Goal: Task Accomplishment & Management: Manage account settings

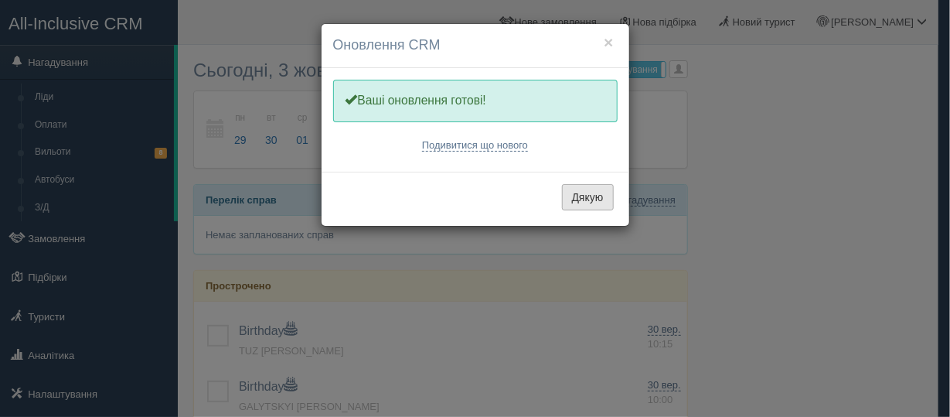
click at [578, 196] on button "Дякую" at bounding box center [588, 197] width 52 height 26
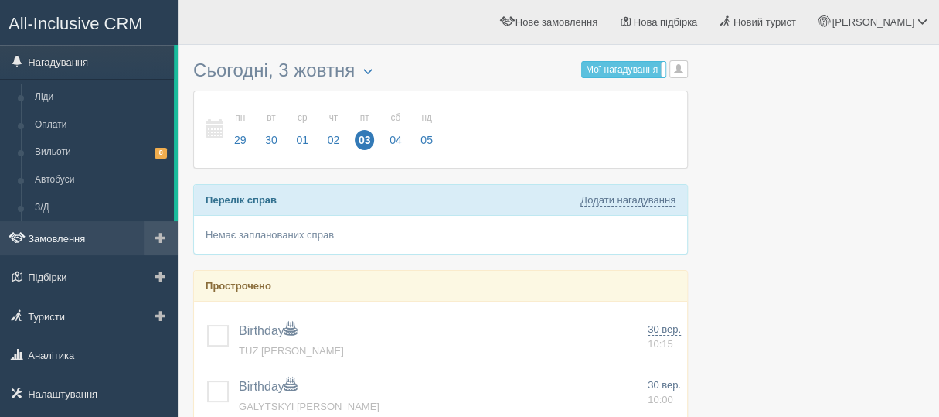
click at [63, 238] on link "Замовлення" at bounding box center [89, 238] width 178 height 34
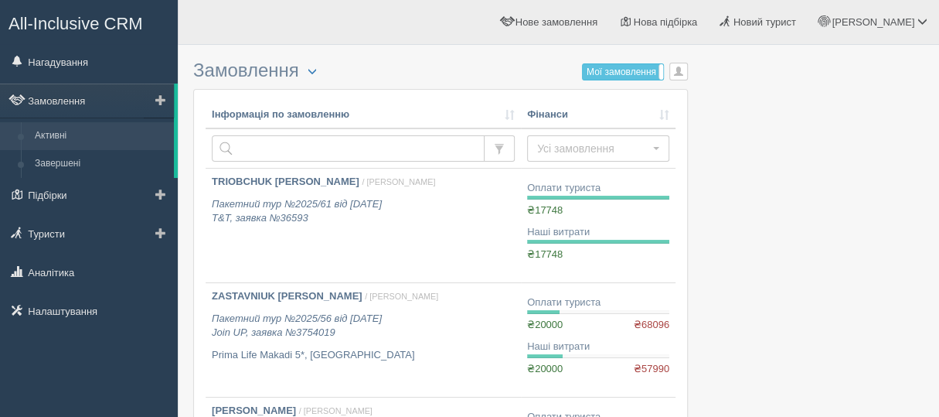
click at [67, 133] on link "Активні" at bounding box center [101, 136] width 146 height 28
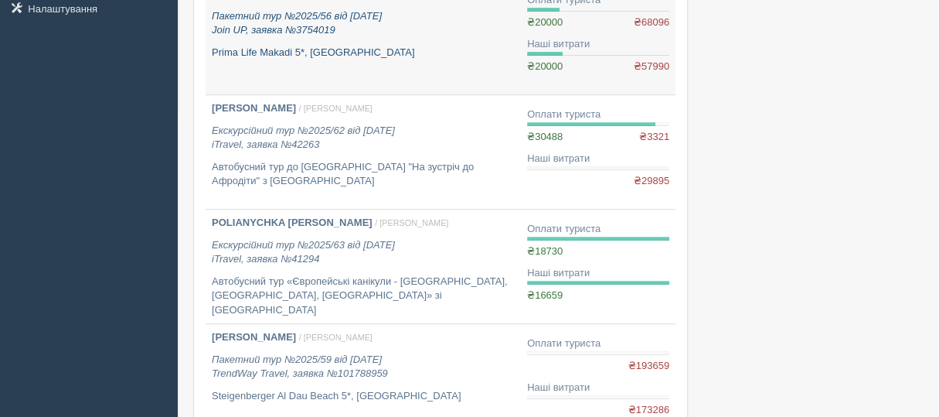
scroll to position [309, 0]
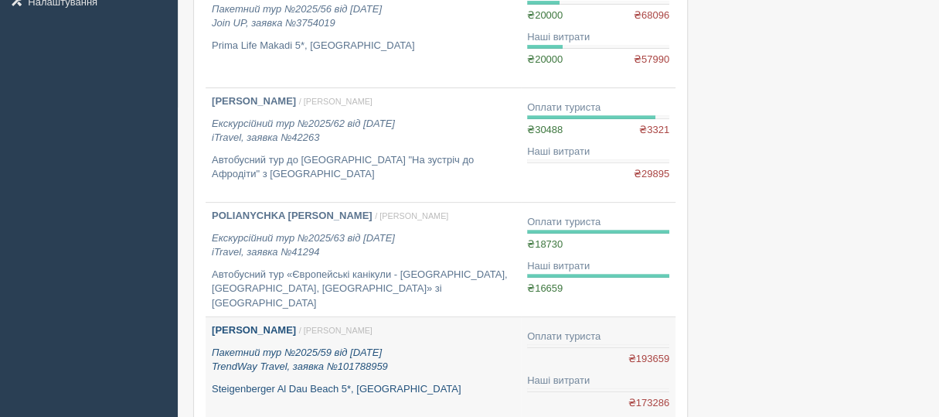
click at [278, 329] on b "YAKUBOVYCH LIUDMYLA" at bounding box center [254, 330] width 84 height 12
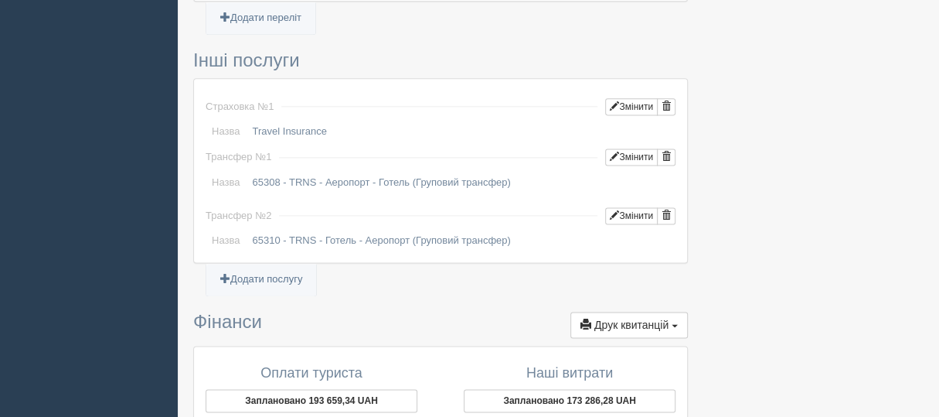
scroll to position [928, 0]
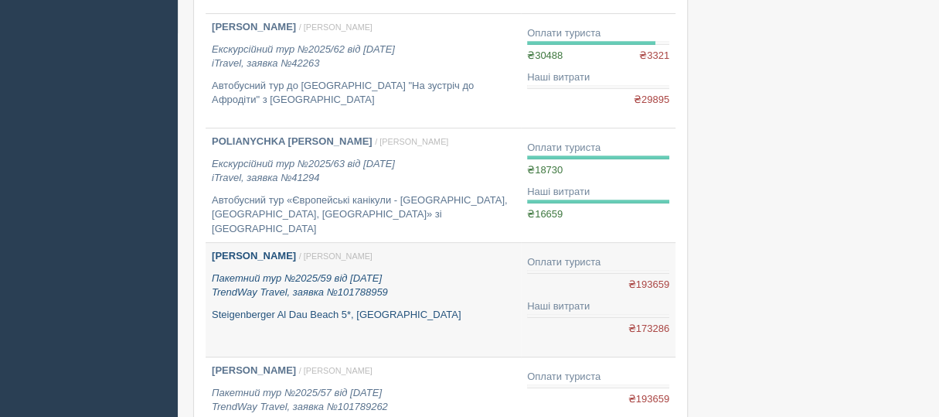
scroll to position [464, 0]
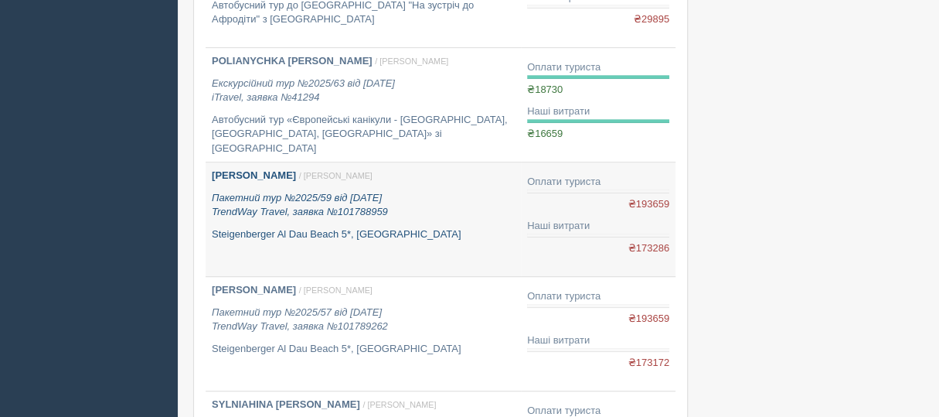
click at [296, 177] on b "[PERSON_NAME]" at bounding box center [254, 175] width 84 height 12
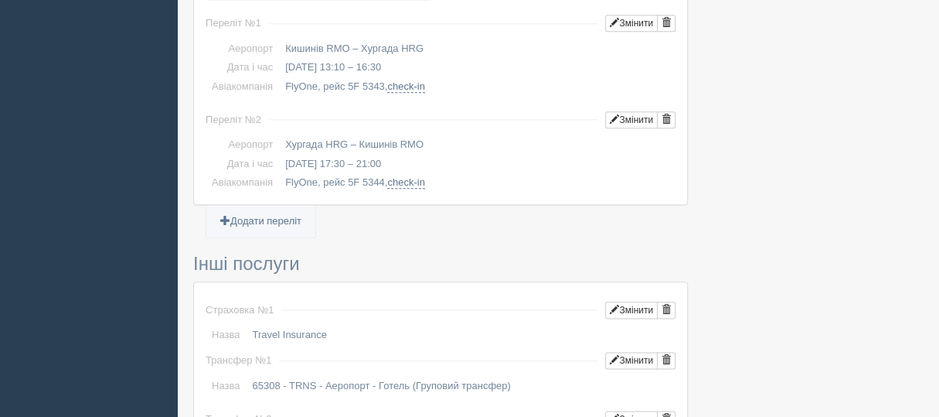
scroll to position [1404, 0]
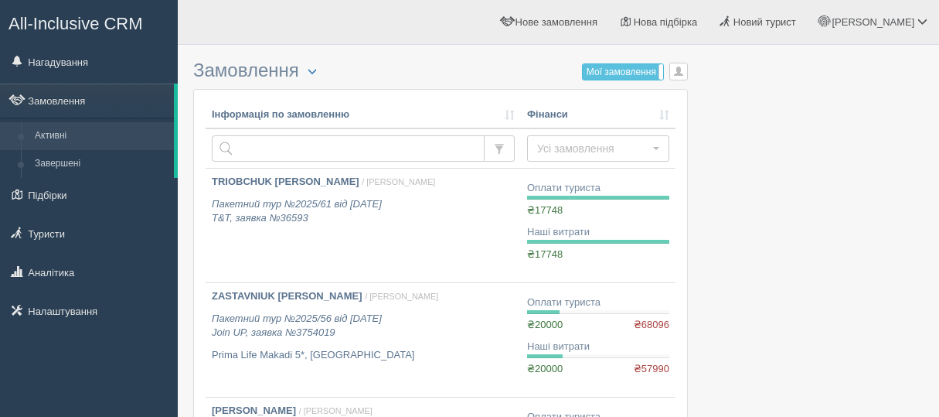
scroll to position [464, 0]
click at [660, 283] on td "Оплати туриста ₴20000 ₴68096 Наші витрати ₴20000 ₴57990" at bounding box center [598, 340] width 155 height 114
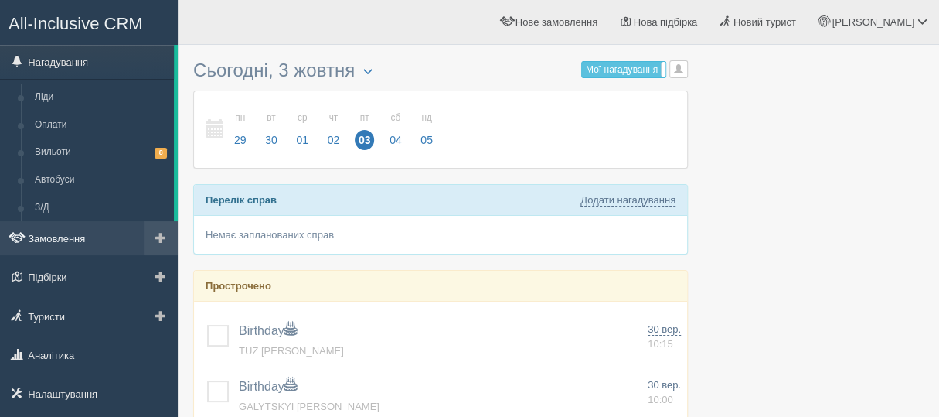
click at [43, 239] on link "Замовлення" at bounding box center [89, 238] width 178 height 34
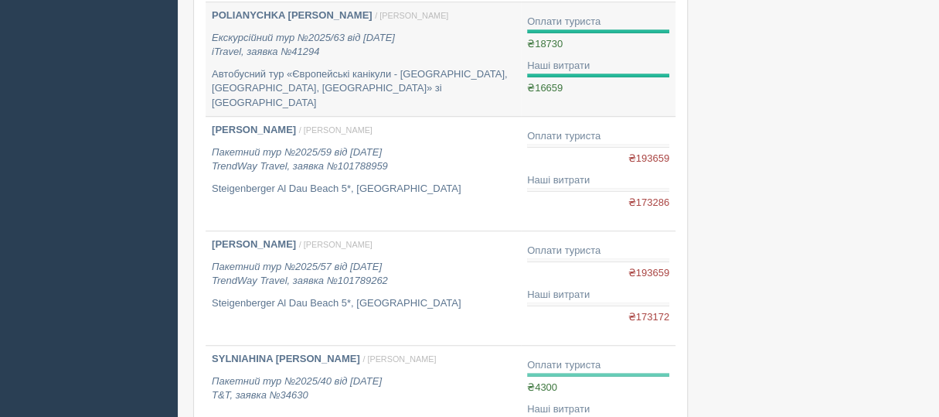
scroll to position [541, 0]
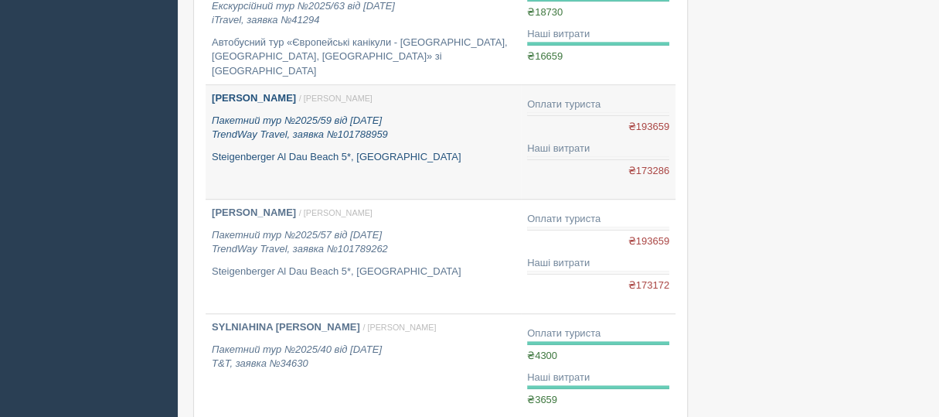
click at [256, 94] on b "[PERSON_NAME]" at bounding box center [254, 98] width 84 height 12
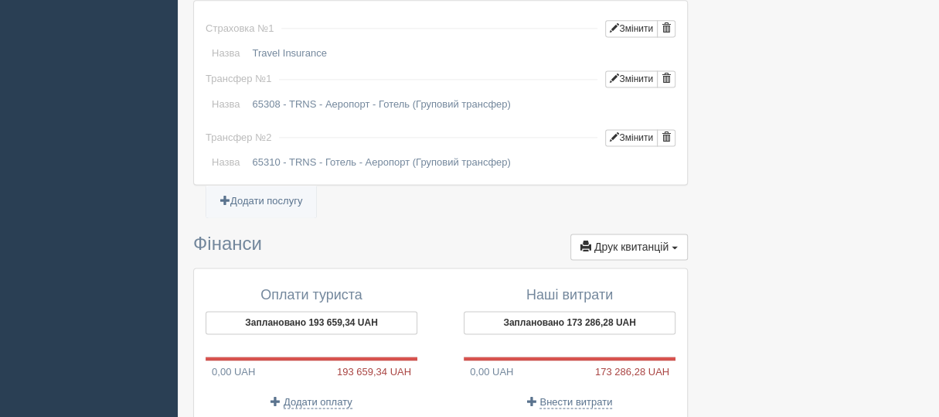
scroll to position [1404, 0]
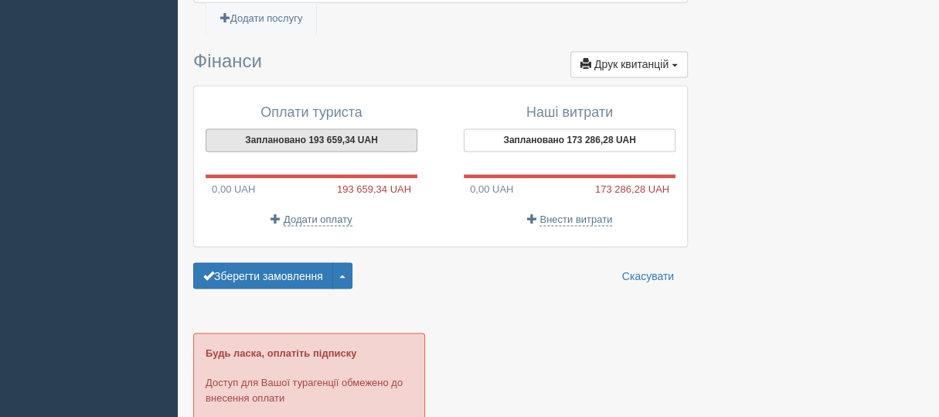
click at [323, 131] on button "Заплановано 193 659,34 UAH" at bounding box center [312, 139] width 212 height 23
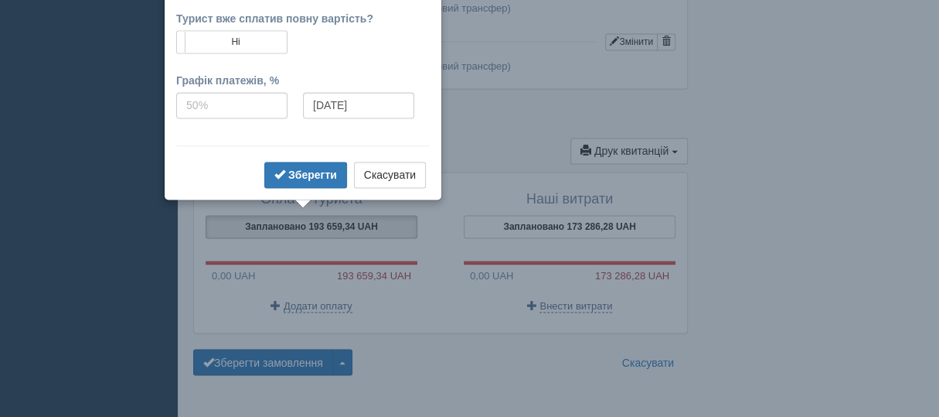
scroll to position [1146, 0]
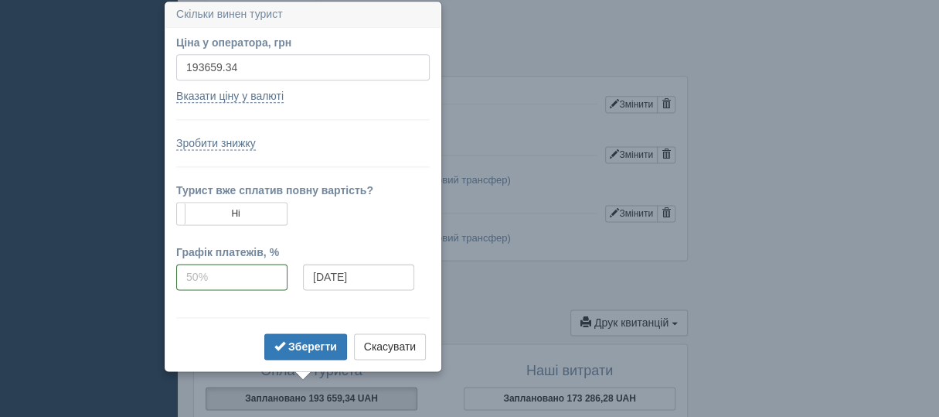
drag, startPoint x: 182, startPoint y: 64, endPoint x: 182, endPoint y: 73, distance: 9.3
click at [182, 66] on input "193659.34" at bounding box center [303, 67] width 254 height 26
type input "4"
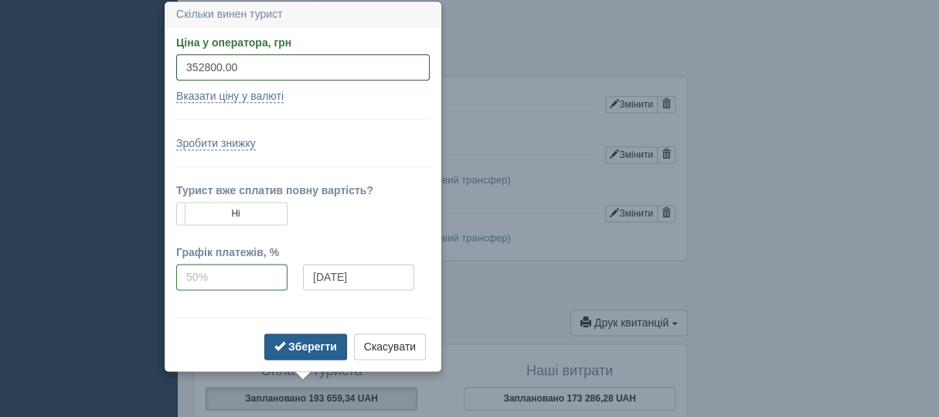
type input "352800.00"
click at [306, 347] on b "Зберегти" at bounding box center [312, 346] width 49 height 12
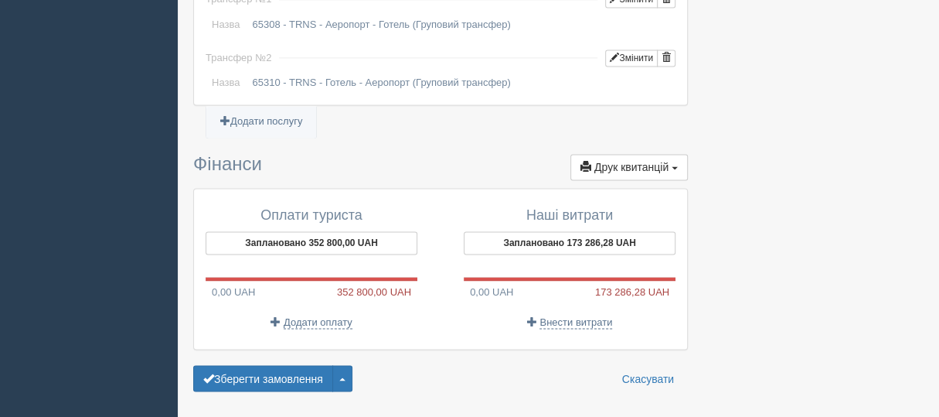
scroll to position [1379, 0]
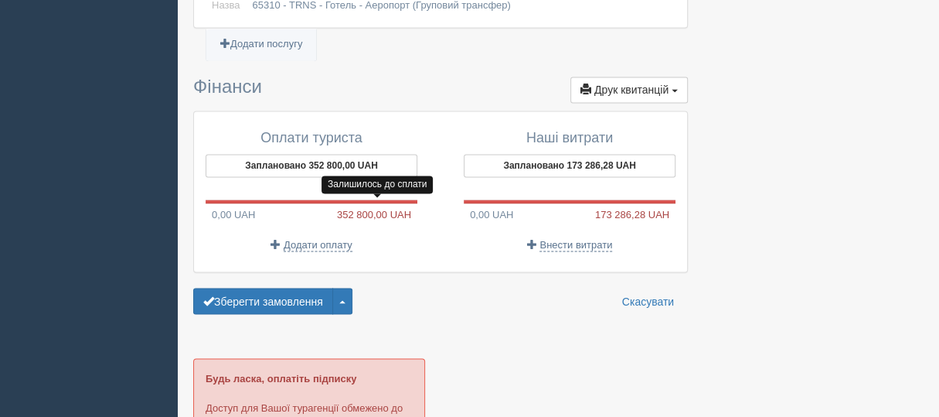
click at [356, 207] on span "352 800,00 UAH" at bounding box center [377, 214] width 80 height 15
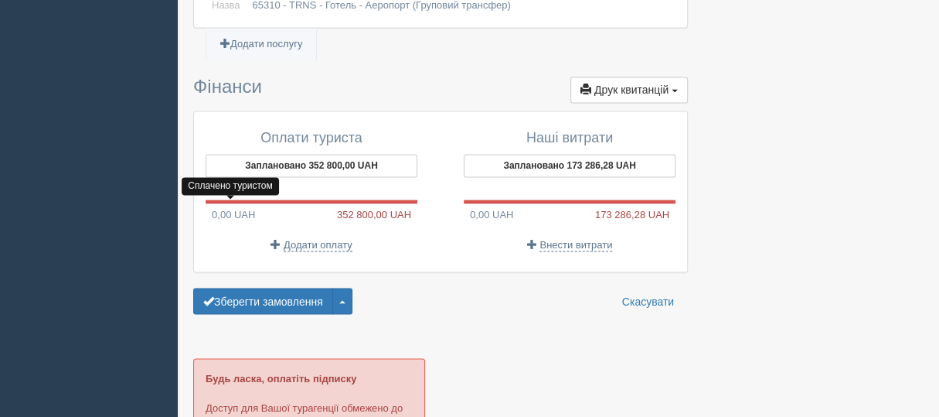
click at [220, 209] on span "0,00 UAH" at bounding box center [230, 215] width 49 height 12
click at [309, 239] on span "Додати оплату" at bounding box center [318, 245] width 69 height 12
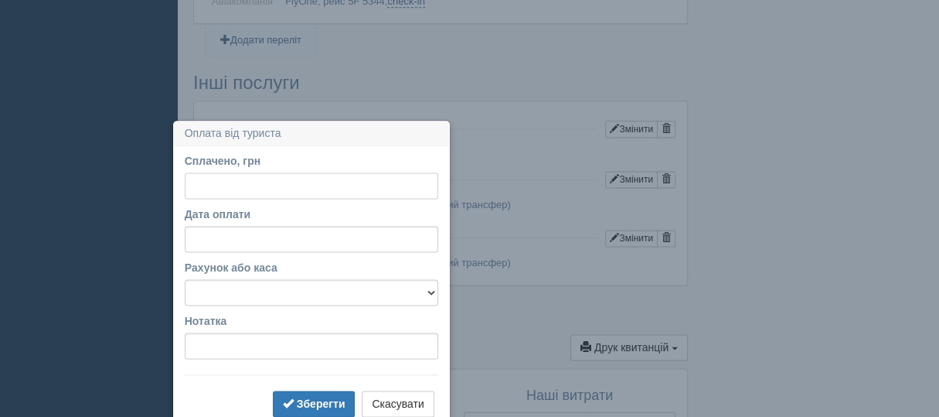
scroll to position [1241, 0]
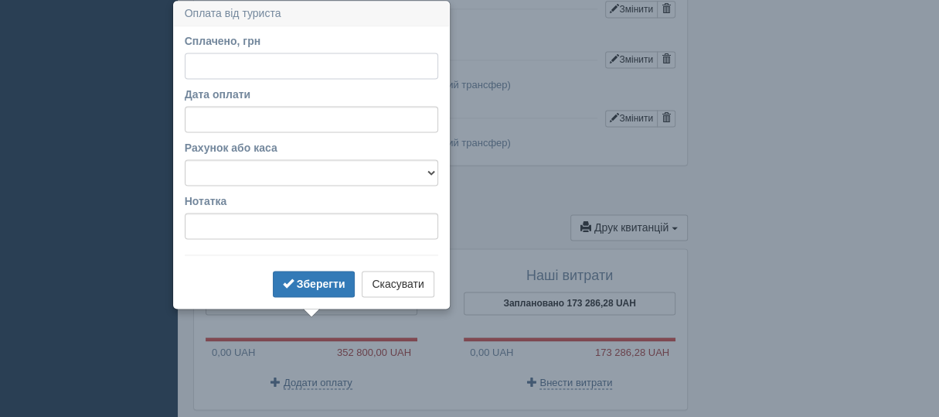
click at [214, 66] on input "Сплачено, грн" at bounding box center [312, 66] width 254 height 26
type input "346458.29"
click at [193, 115] on input "Дата оплати" at bounding box center [312, 119] width 254 height 26
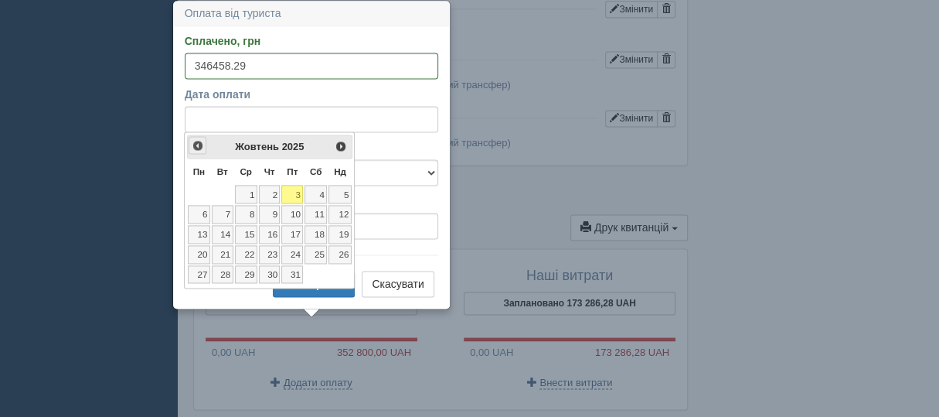
click at [193, 145] on span "<Попер" at bounding box center [198, 145] width 12 height 12
drag, startPoint x: 204, startPoint y: 270, endPoint x: 210, endPoint y: 284, distance: 15.2
click at [205, 271] on link "29" at bounding box center [199, 274] width 22 height 19
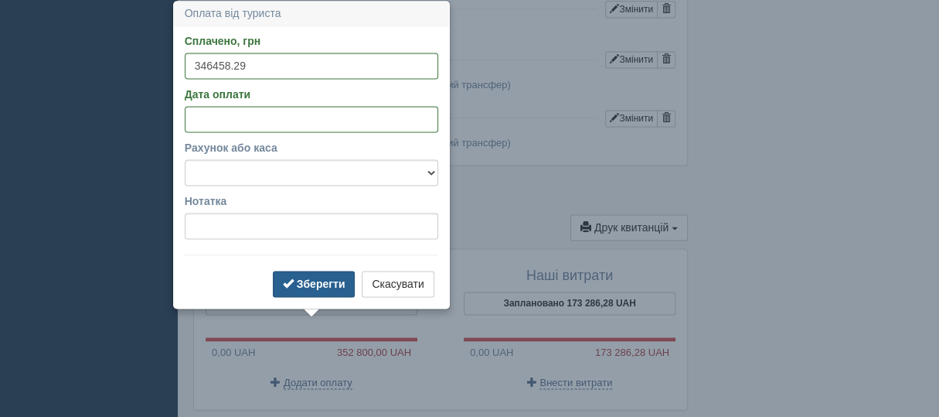
click at [335, 284] on b "Зберегти" at bounding box center [321, 284] width 49 height 12
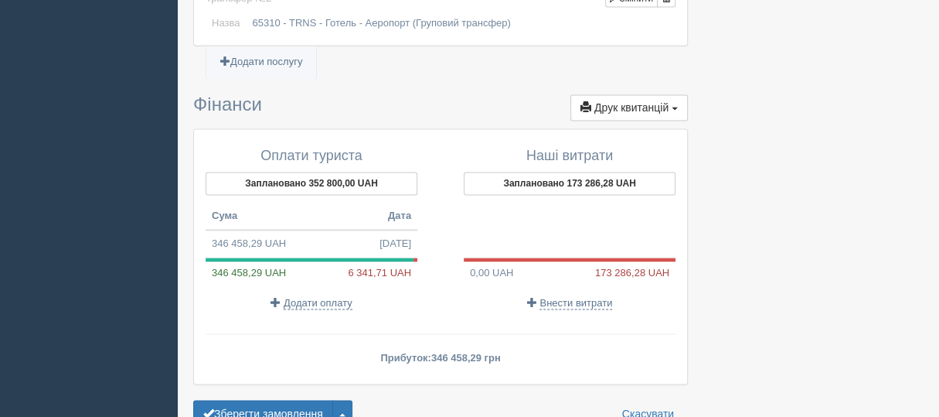
scroll to position [1473, 0]
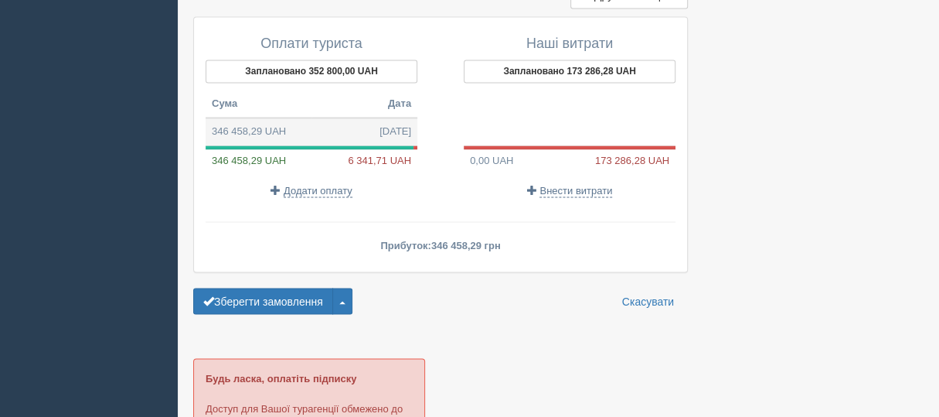
click at [251, 121] on td "346 458,29 UAH 29.09.2025" at bounding box center [312, 132] width 212 height 28
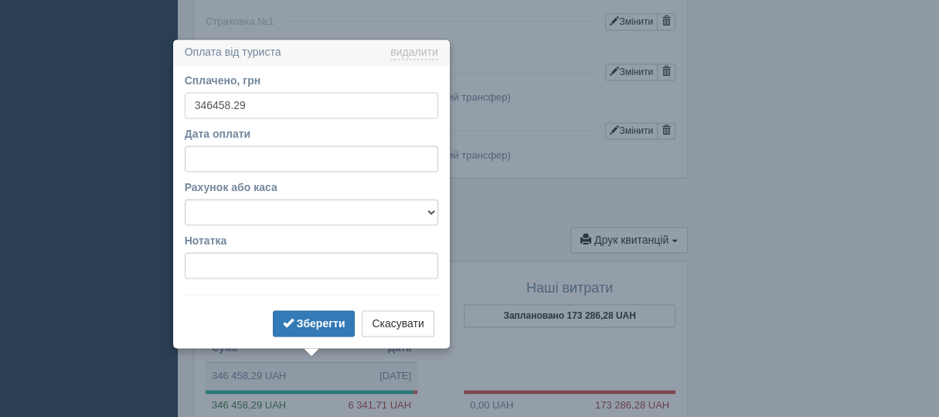
scroll to position [1267, 0]
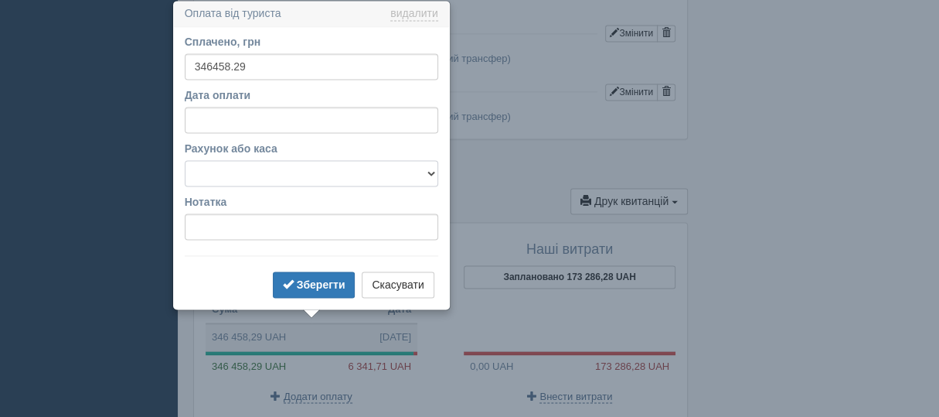
click at [431, 173] on select "UA063052990000026007035017149 Готівкова каса" at bounding box center [312, 173] width 254 height 26
select select "1958"
click at [185, 160] on select "UA063052990000026007035017149 Готівкова каса" at bounding box center [312, 173] width 254 height 26
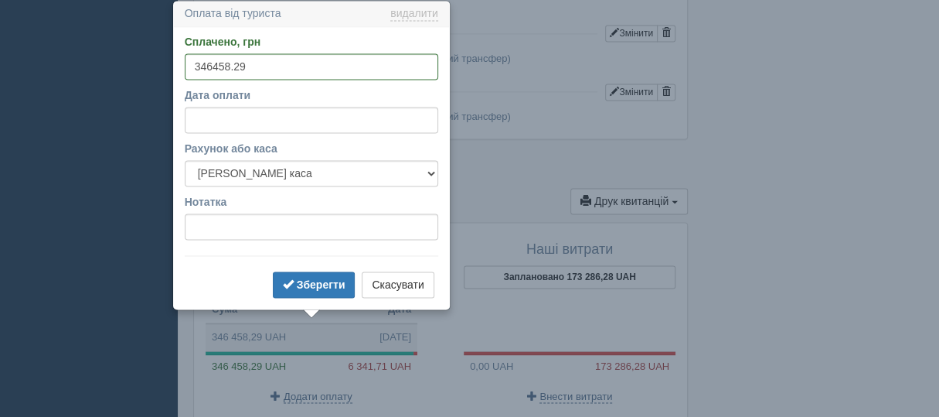
click at [404, 276] on button "Скасувати" at bounding box center [398, 284] width 72 height 26
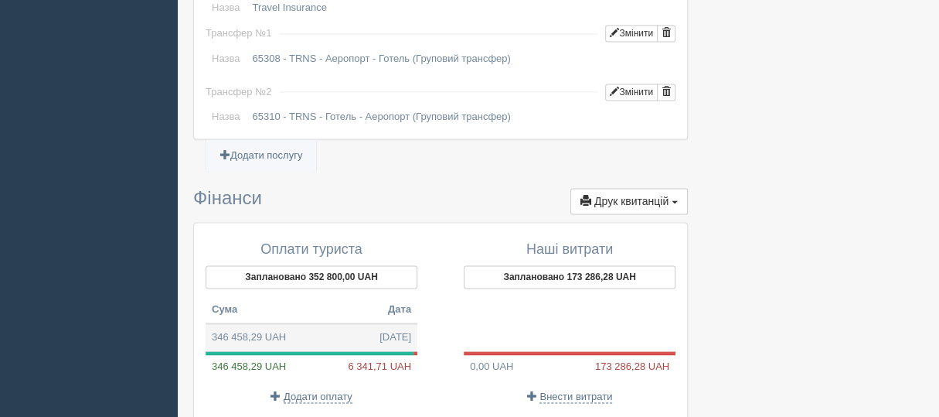
click at [257, 329] on td "346 458,29 UAH 29.09.2025" at bounding box center [312, 337] width 212 height 28
select select
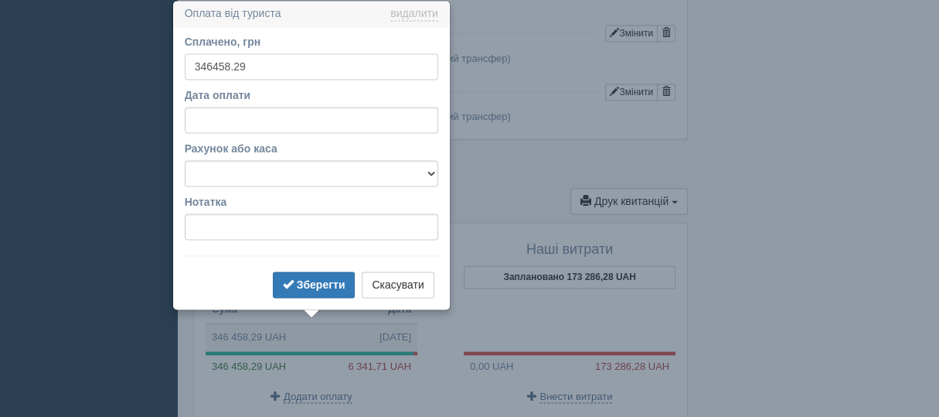
drag, startPoint x: 199, startPoint y: 63, endPoint x: 205, endPoint y: 76, distance: 13.8
click at [200, 63] on input "346458.29" at bounding box center [312, 66] width 254 height 26
drag, startPoint x: 213, startPoint y: 61, endPoint x: 223, endPoint y: 142, distance: 81.7
click at [213, 68] on input "3352800.00" at bounding box center [312, 66] width 254 height 26
click at [196, 60] on input "3352800.00" at bounding box center [312, 66] width 254 height 26
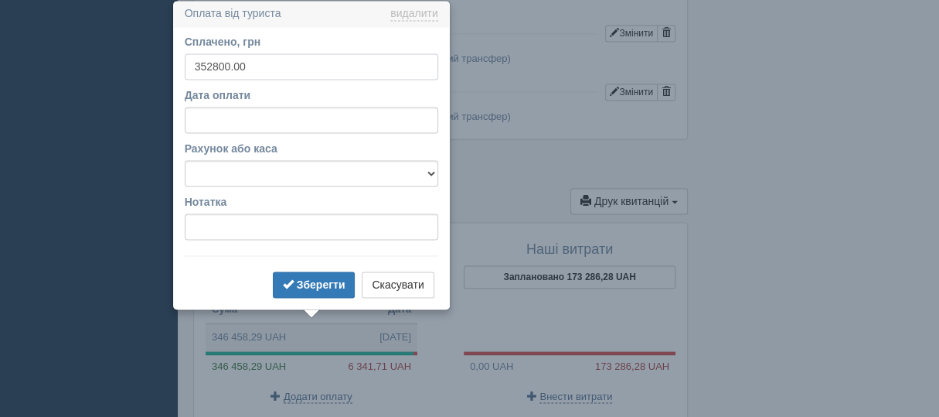
type input "352800.00"
click at [431, 175] on select "UA063052990000026007035017149 Готівкова каса" at bounding box center [312, 173] width 254 height 26
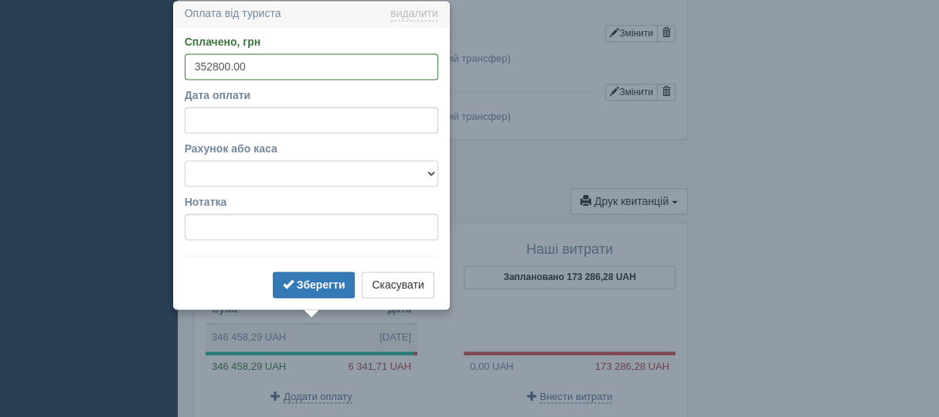
select select "1958"
click at [185, 160] on select "UA063052990000026007035017149 Готівкова каса" at bounding box center [312, 173] width 254 height 26
click at [322, 285] on b "Зберегти" at bounding box center [321, 284] width 49 height 12
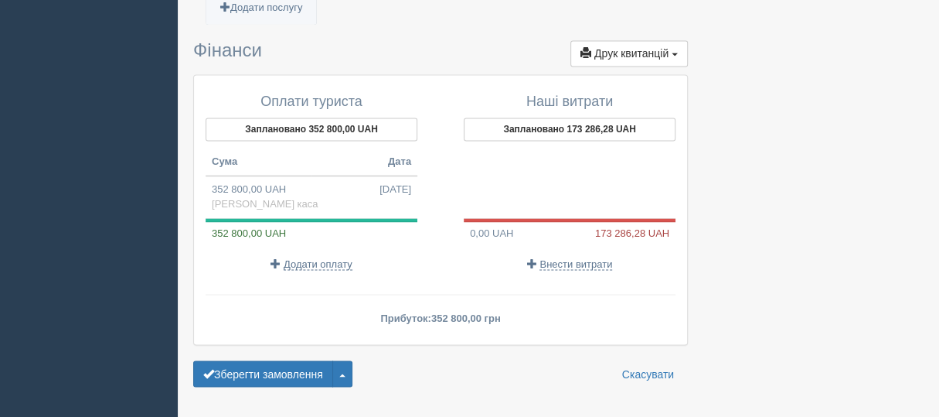
scroll to position [1421, 0]
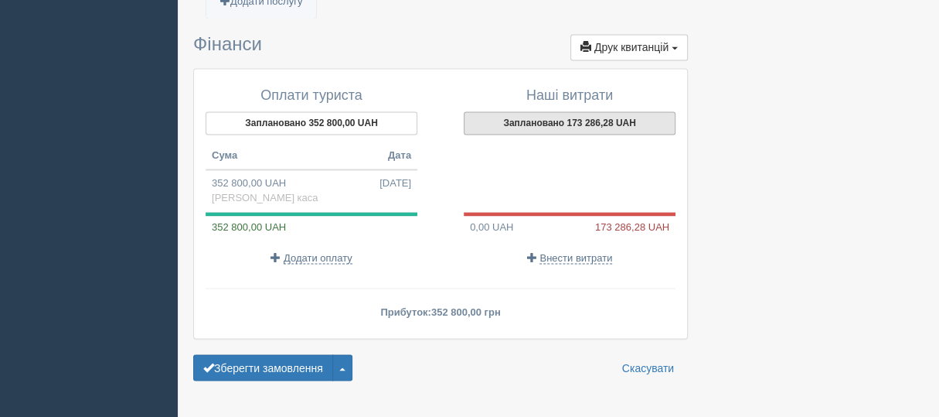
click at [551, 114] on button "Заплановано 173 286,28 UAH" at bounding box center [570, 122] width 212 height 23
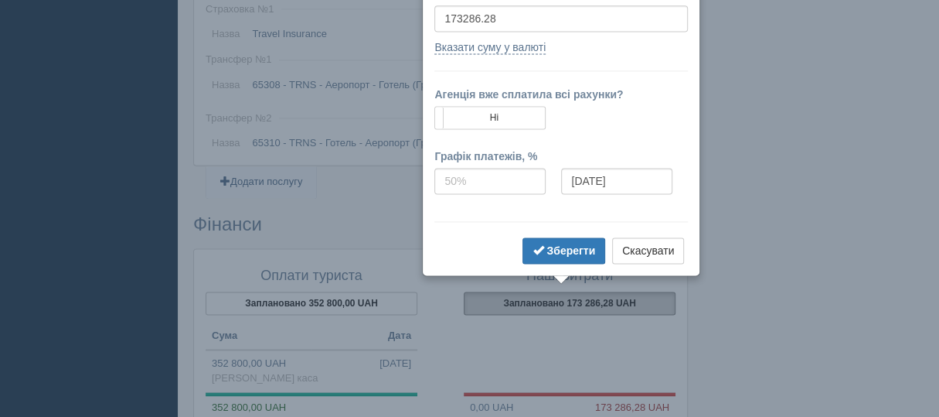
scroll to position [1193, 0]
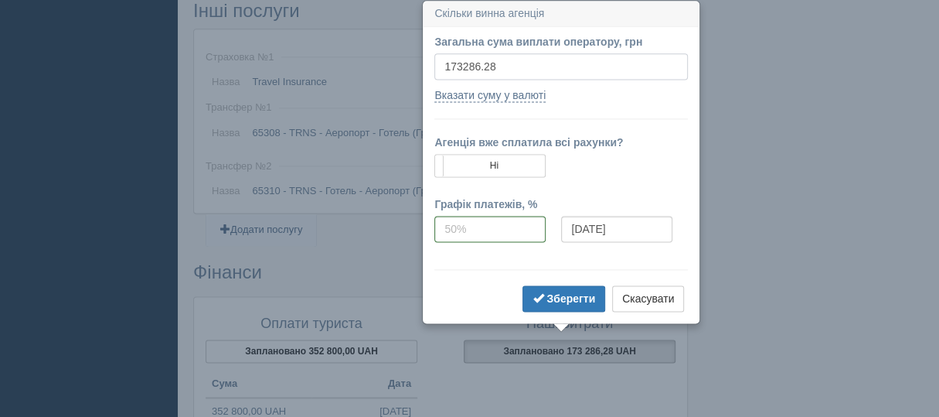
click at [448, 68] on input "173286.28" at bounding box center [562, 66] width 254 height 26
type input "8"
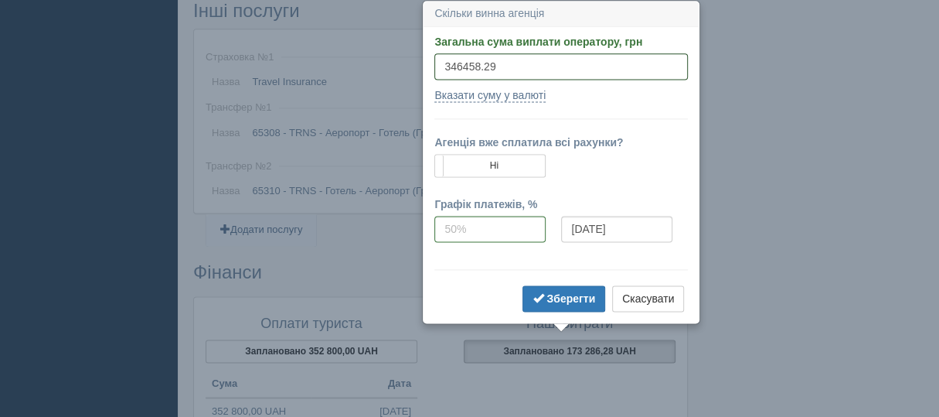
type input "346458.29"
click at [632, 229] on input "[DATE]" at bounding box center [616, 229] width 111 height 26
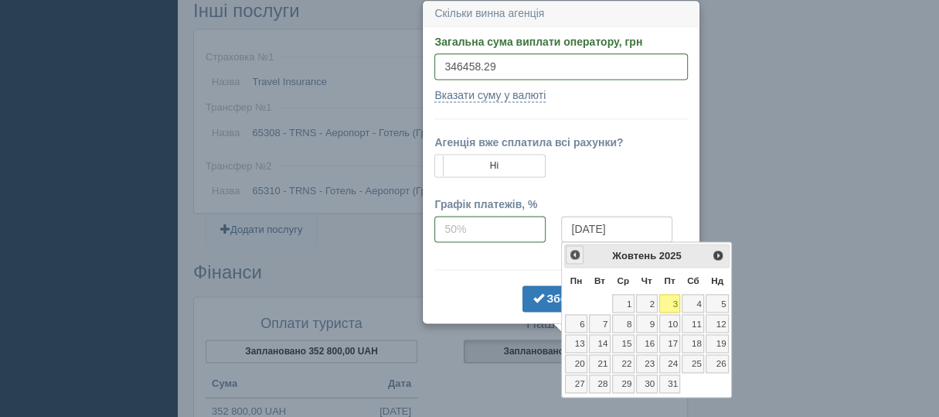
click at [576, 255] on span "<Попер" at bounding box center [575, 254] width 12 height 12
click at [575, 376] on link "29" at bounding box center [576, 383] width 22 height 19
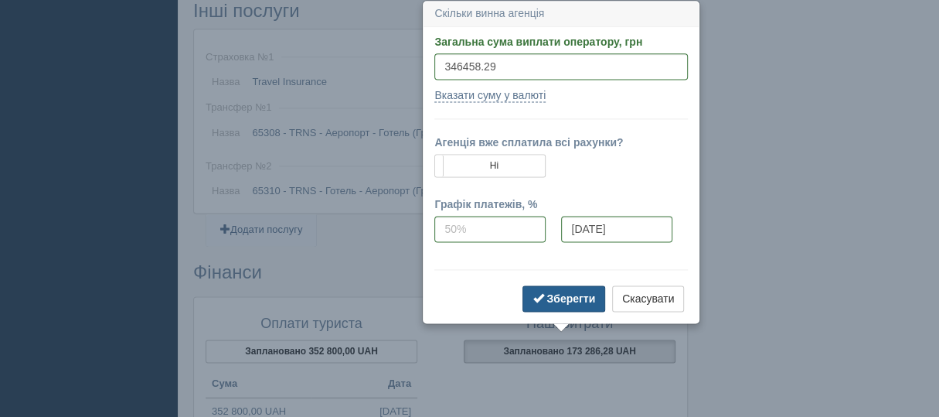
click at [555, 301] on b "Зберегти" at bounding box center [571, 298] width 49 height 12
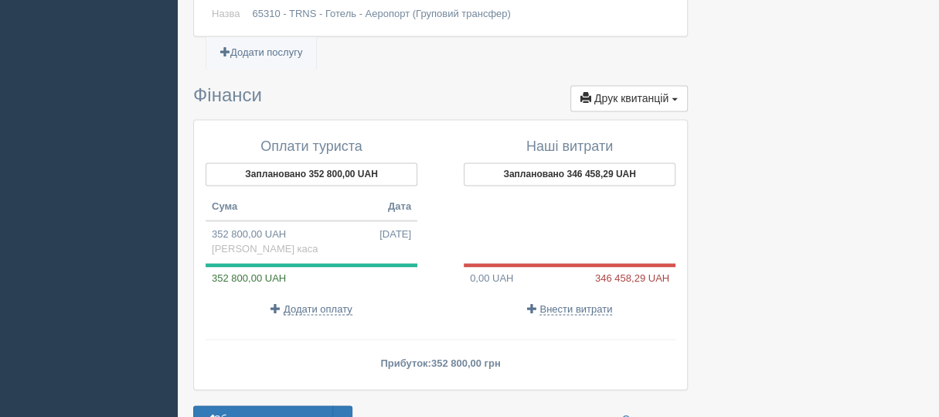
scroll to position [1425, 0]
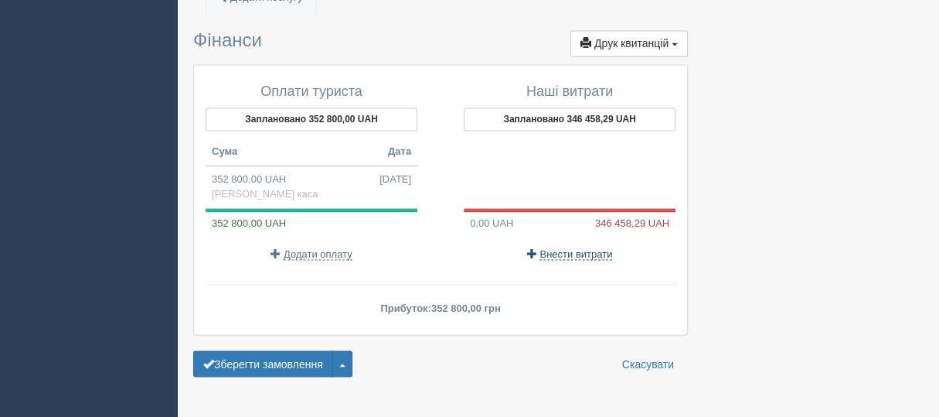
click at [578, 247] on span "Внести витрати" at bounding box center [576, 253] width 73 height 12
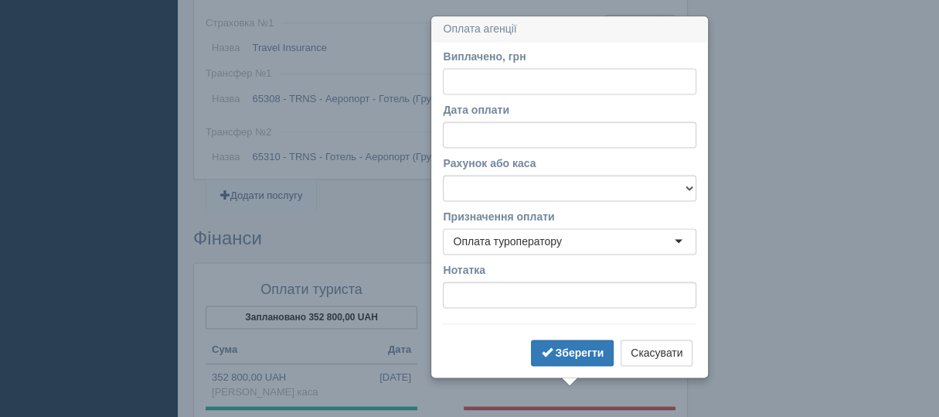
scroll to position [1243, 0]
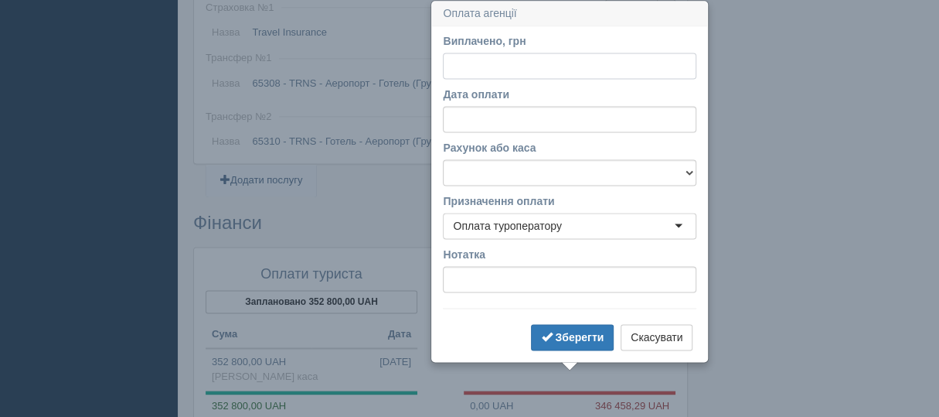
click at [459, 70] on input "Виплачено, грн" at bounding box center [570, 66] width 254 height 26
type input "346458.29"
click at [520, 121] on input "Дата оплати" at bounding box center [570, 119] width 254 height 26
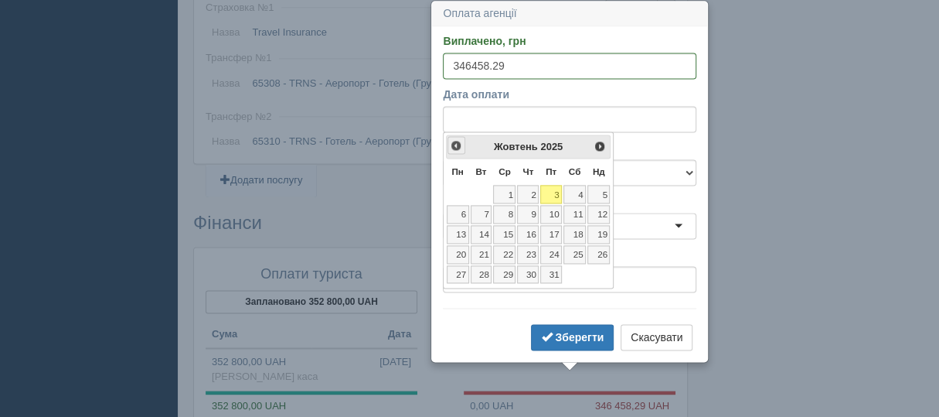
click at [456, 145] on span "<Попер" at bounding box center [456, 145] width 12 height 12
click at [463, 268] on link "29" at bounding box center [458, 274] width 22 height 19
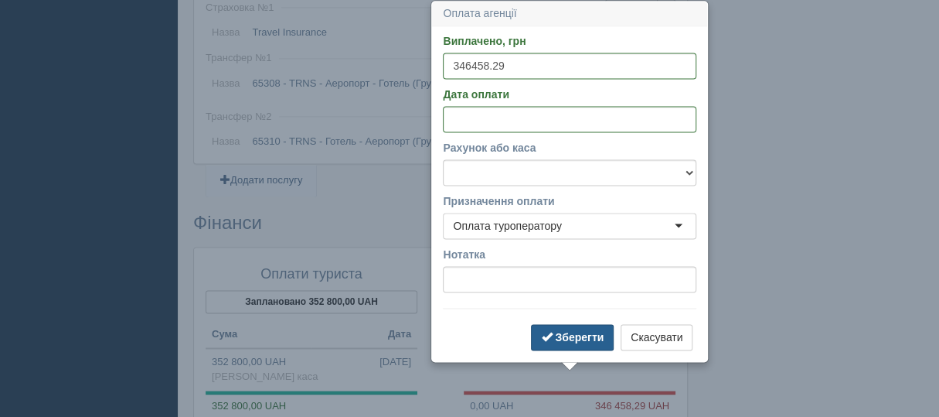
click at [573, 331] on button "Зберегти" at bounding box center [572, 337] width 83 height 26
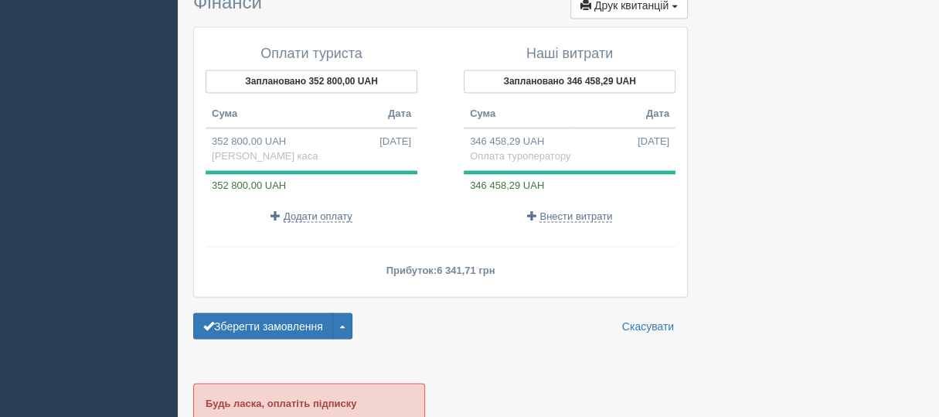
scroll to position [1474, 0]
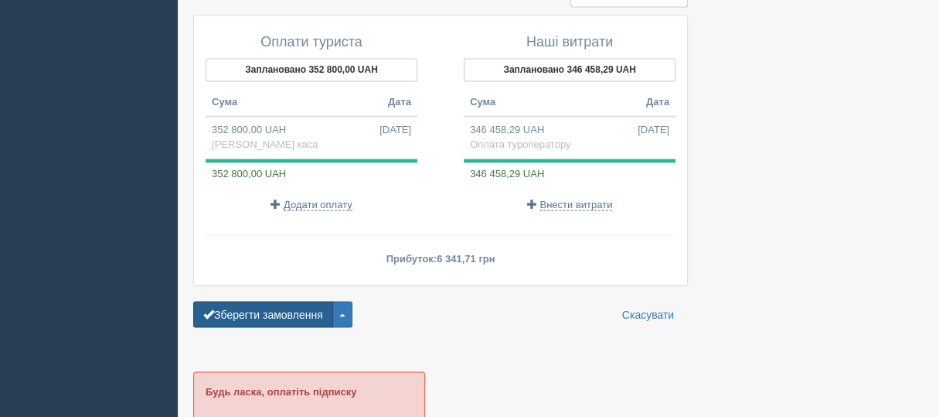
click at [303, 302] on button "Зберегти замовлення" at bounding box center [263, 314] width 140 height 26
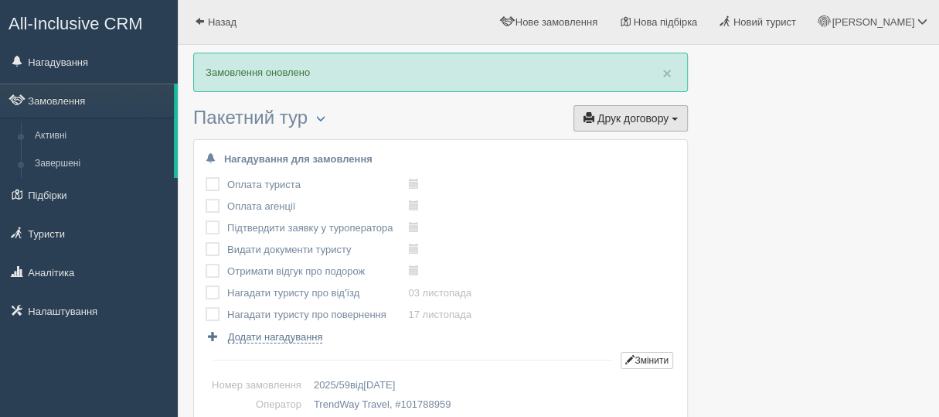
click at [588, 118] on span "button" at bounding box center [589, 117] width 11 height 11
click at [595, 141] on link "TrendWay Travel" at bounding box center [626, 147] width 122 height 26
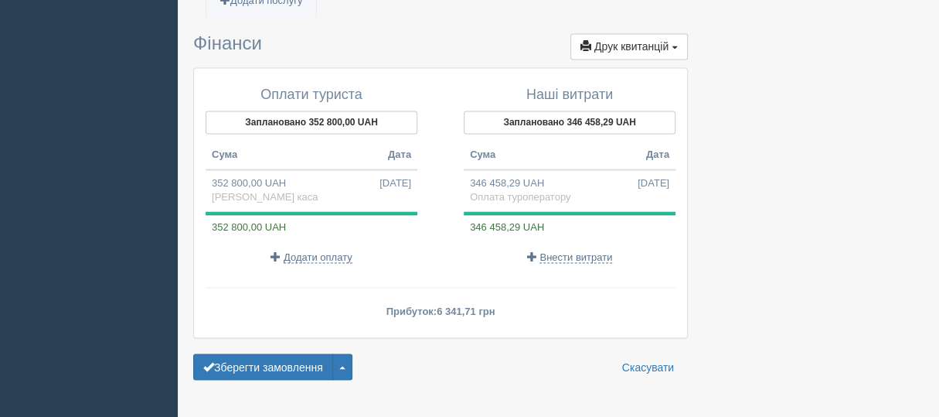
scroll to position [1546, 0]
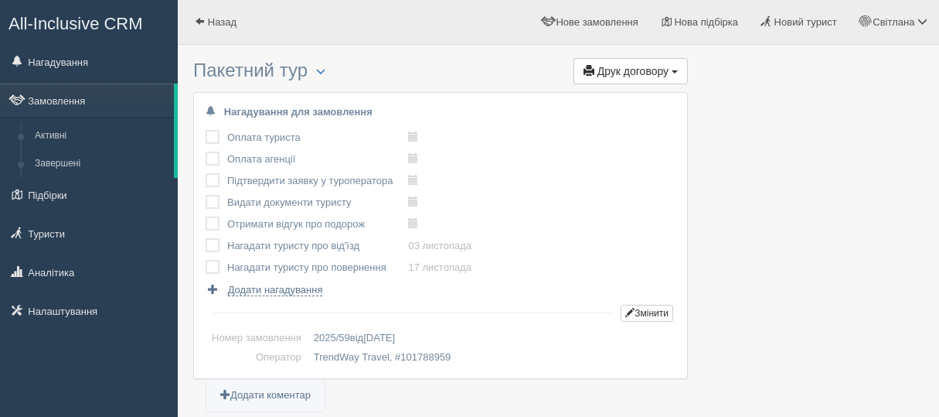
scroll to position [1474, 0]
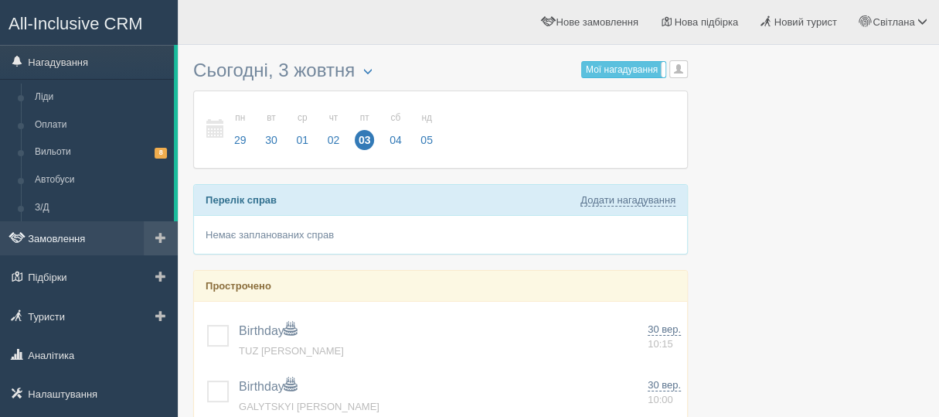
click at [78, 239] on link "Замовлення" at bounding box center [89, 238] width 178 height 34
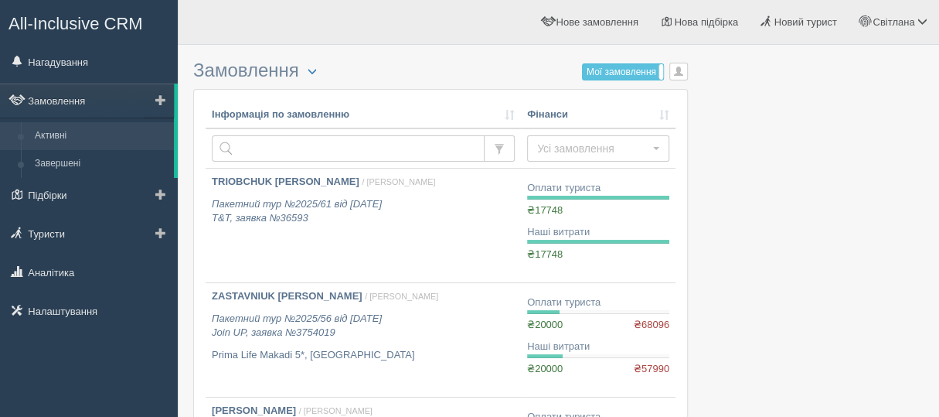
click at [54, 129] on link "Активні" at bounding box center [101, 136] width 146 height 28
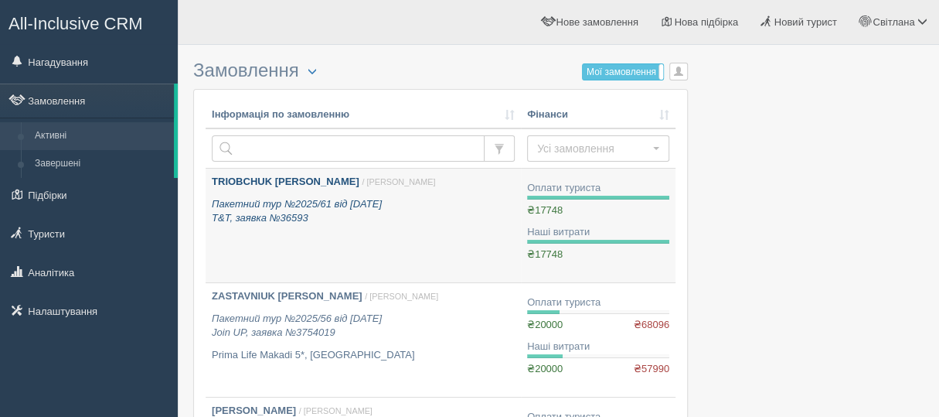
scroll to position [464, 0]
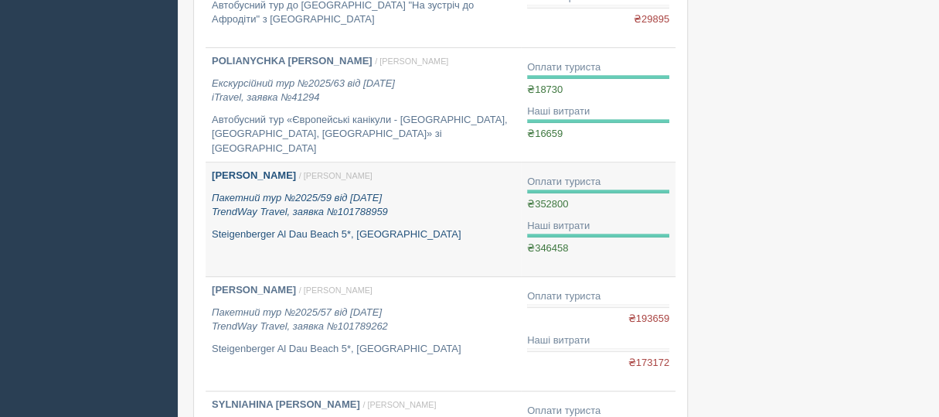
click at [296, 175] on b "[PERSON_NAME]" at bounding box center [254, 175] width 84 height 12
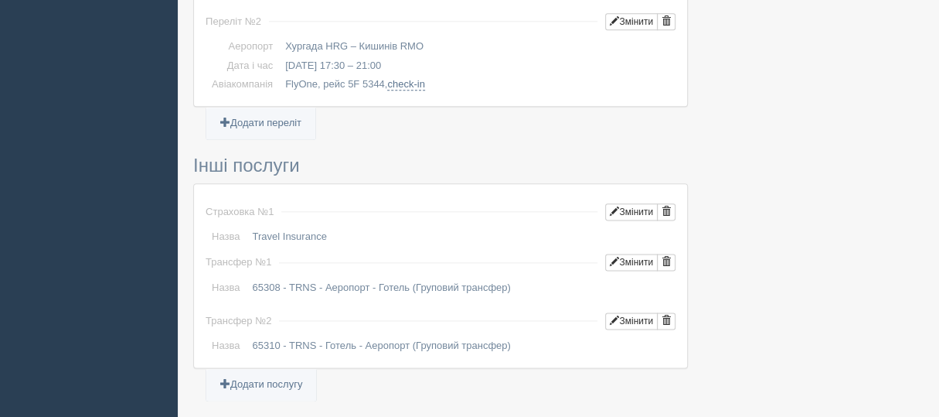
scroll to position [1314, 0]
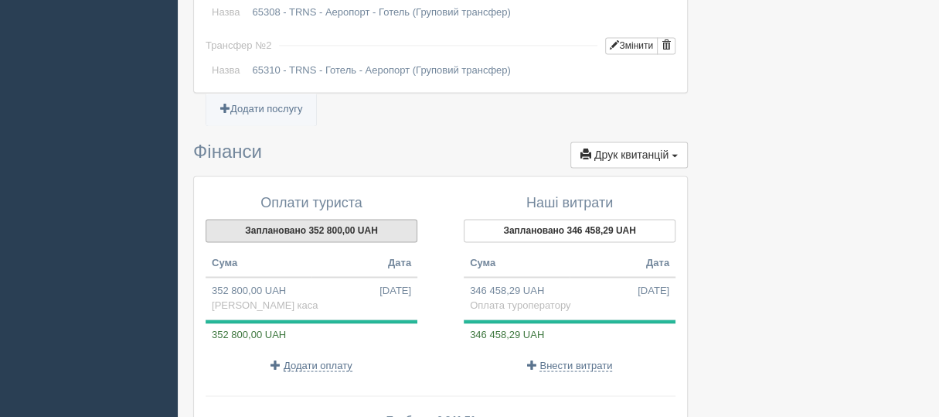
click at [345, 220] on button "Заплановано 352 800,00 UAH" at bounding box center [312, 230] width 212 height 23
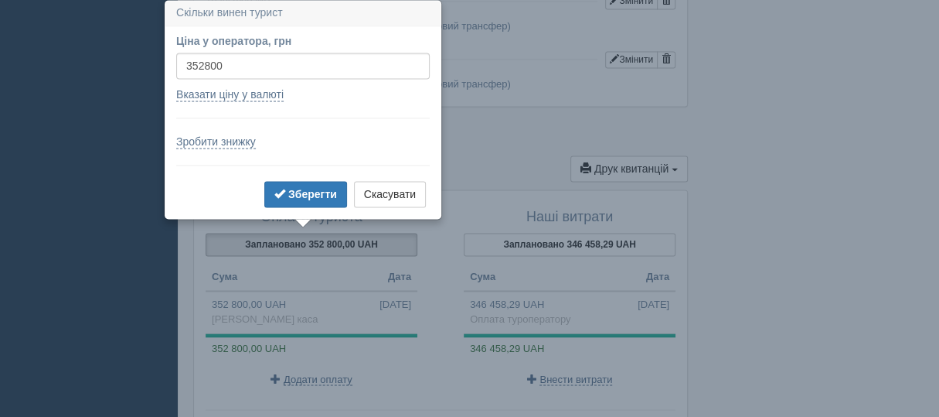
scroll to position [1299, 0]
click at [184, 61] on input "352800" at bounding box center [303, 66] width 254 height 26
type input "0"
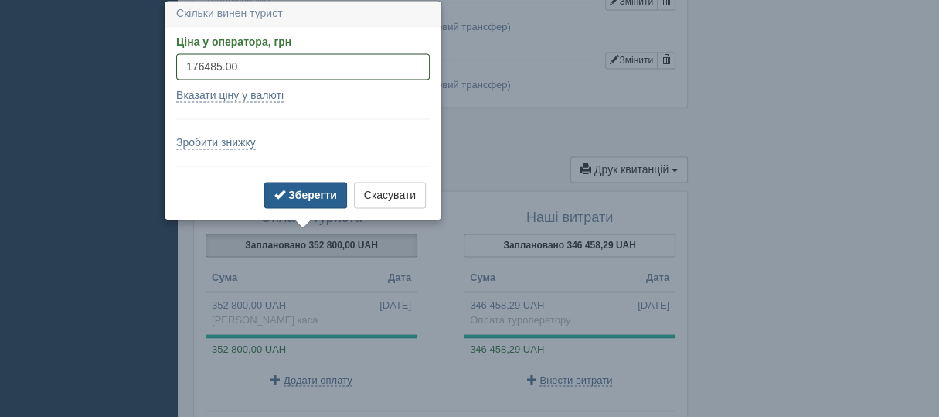
type input "176485.00"
click at [301, 197] on b "Зберегти" at bounding box center [312, 195] width 49 height 12
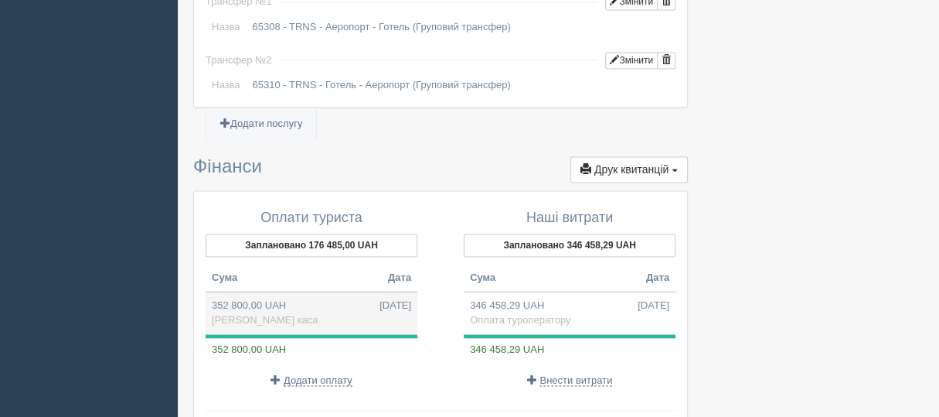
click at [380, 301] on span "29.09.2025" at bounding box center [396, 305] width 32 height 15
type input "352800.00"
select select "1958"
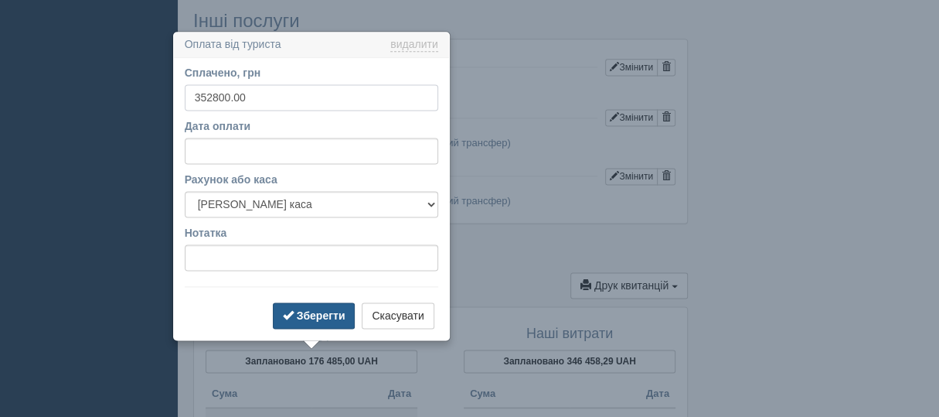
scroll to position [1213, 0]
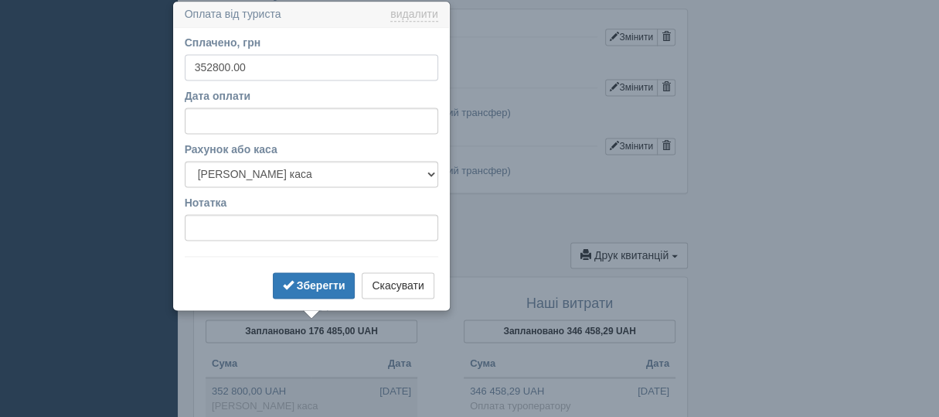
drag, startPoint x: 193, startPoint y: 60, endPoint x: 199, endPoint y: 82, distance: 22.5
click at [193, 61] on input "352800.00" at bounding box center [312, 67] width 254 height 26
type input "0"
type input "176485.00"
click at [313, 281] on b "Зберегти" at bounding box center [321, 285] width 49 height 12
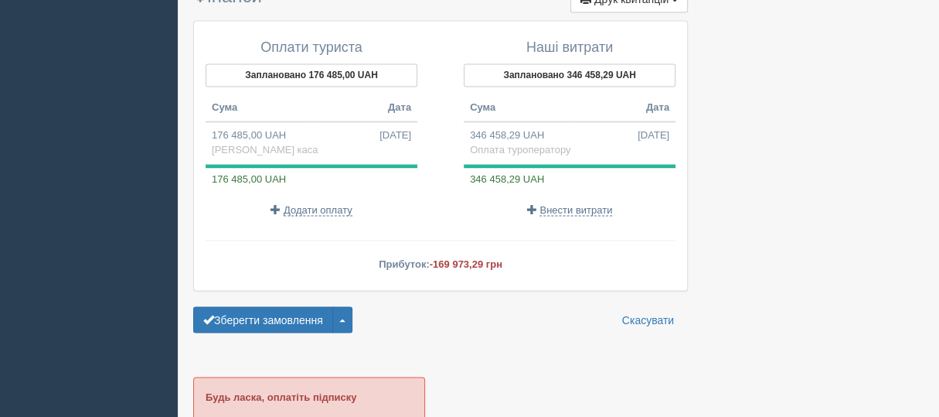
scroll to position [1446, 0]
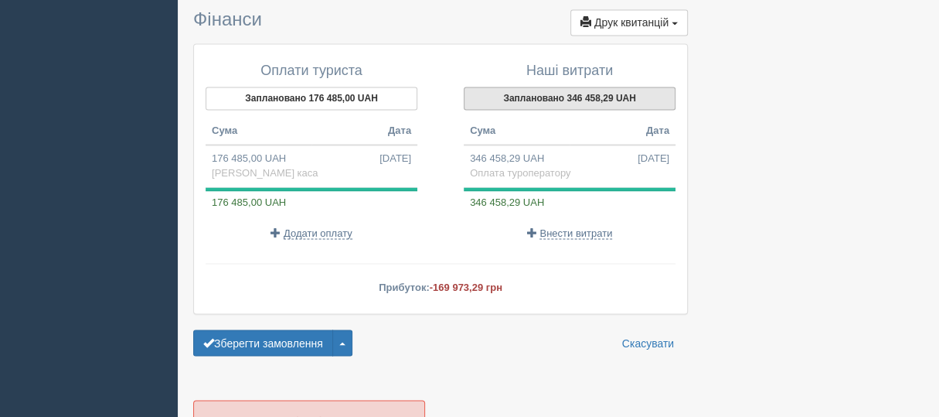
click at [545, 87] on button "Заплановано 346 458,29 UAH" at bounding box center [570, 98] width 212 height 23
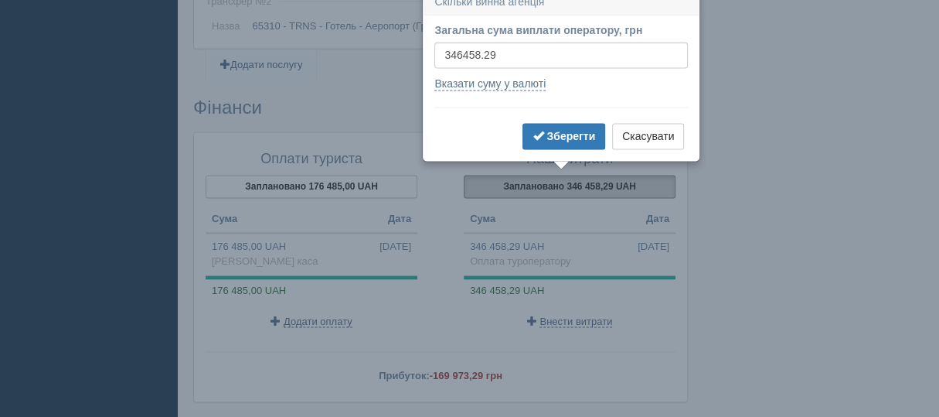
scroll to position [1345, 0]
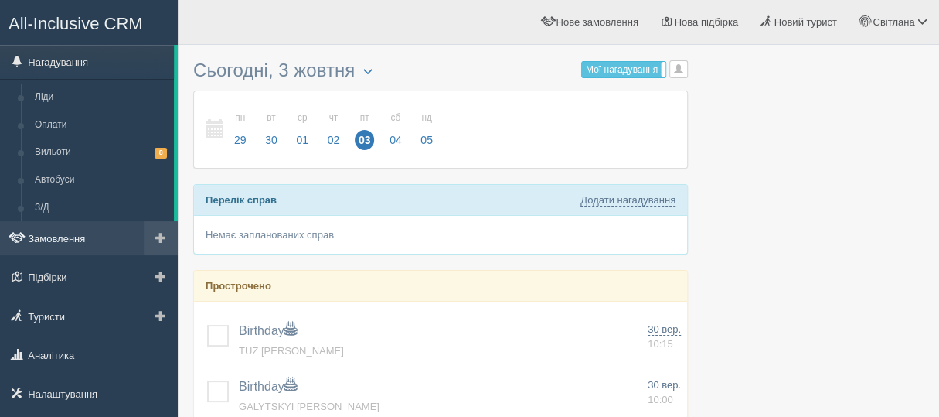
click at [77, 236] on link "Замовлення" at bounding box center [89, 238] width 178 height 34
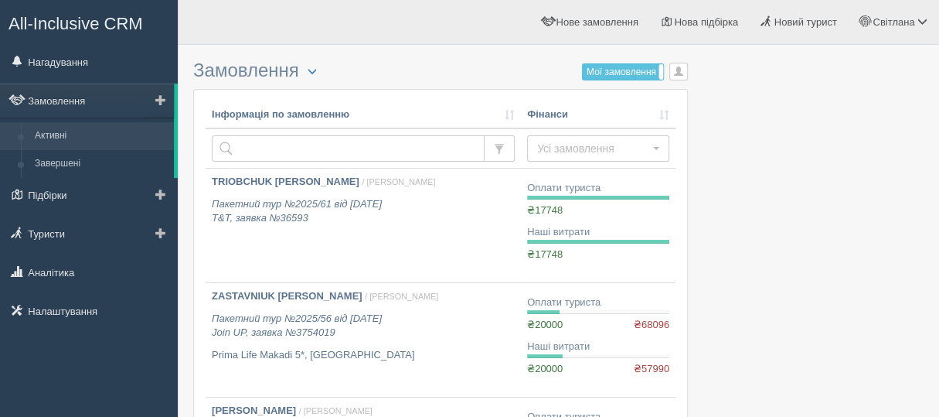
click at [85, 137] on link "Активні" at bounding box center [101, 136] width 146 height 28
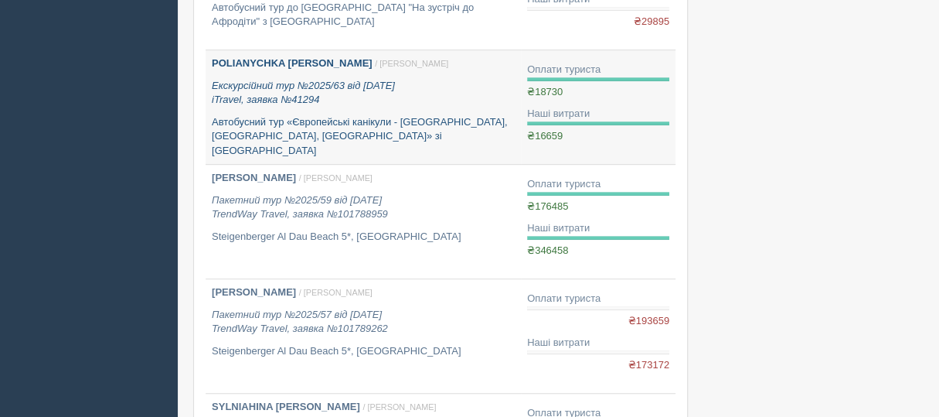
scroll to position [464, 0]
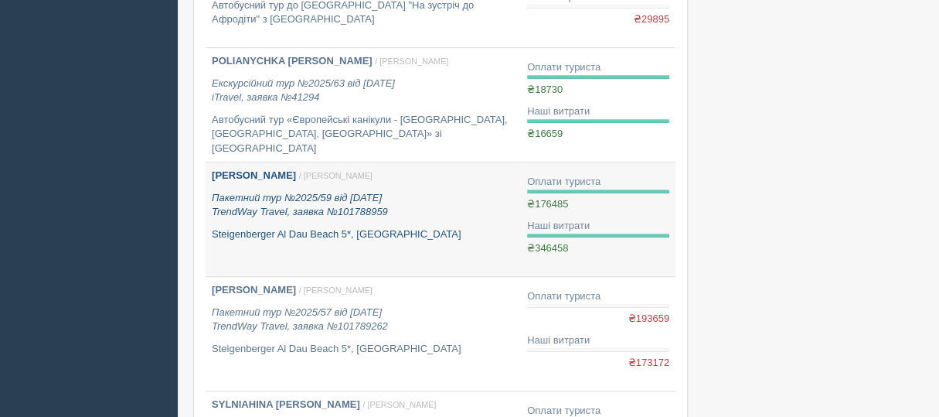
click at [296, 172] on b "[PERSON_NAME]" at bounding box center [254, 175] width 84 height 12
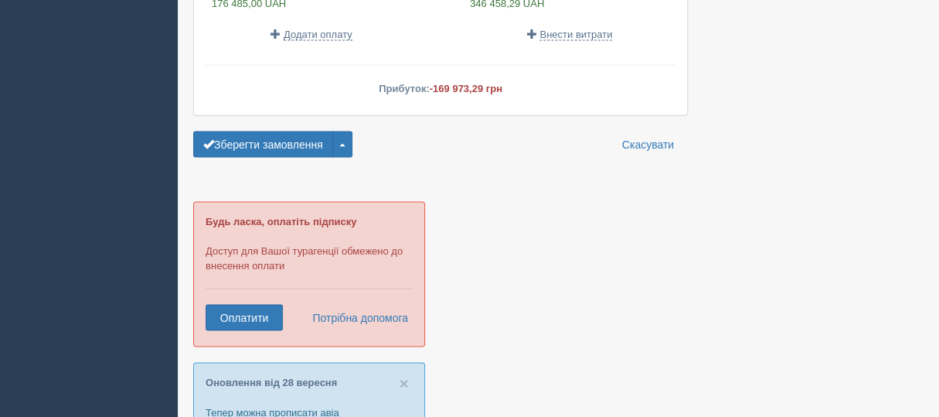
scroll to position [1392, 0]
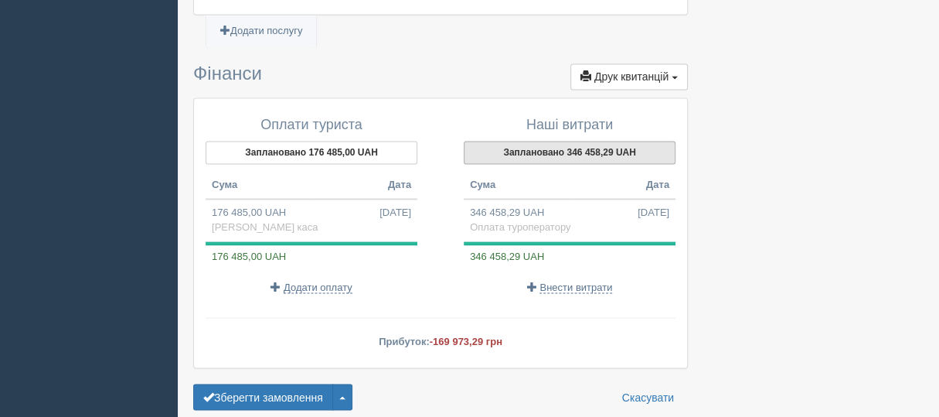
click at [589, 141] on button "Заплановано 346 458,29 UAH" at bounding box center [570, 152] width 212 height 23
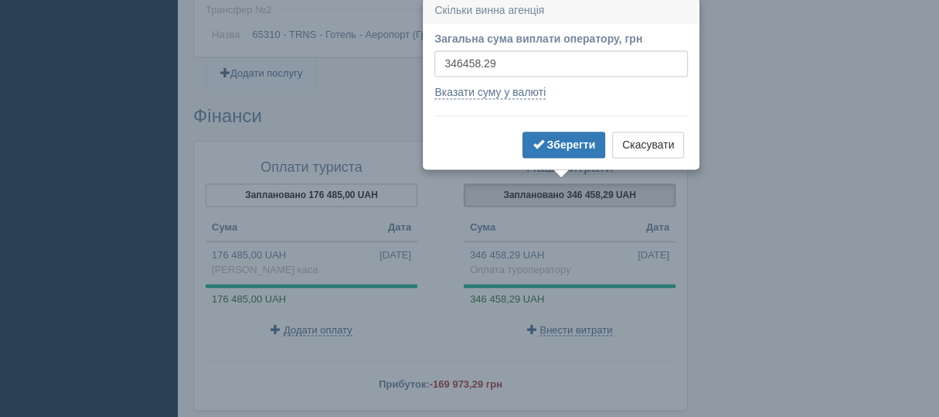
scroll to position [1345, 0]
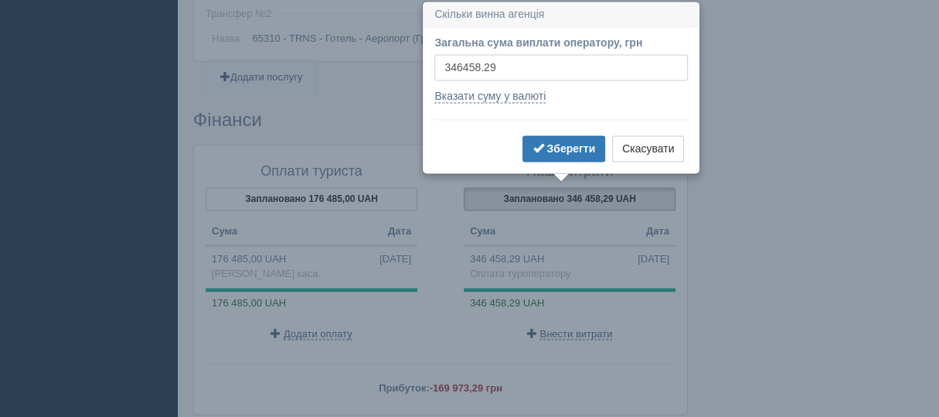
click at [444, 63] on input "346458.29" at bounding box center [562, 67] width 254 height 26
type input "9"
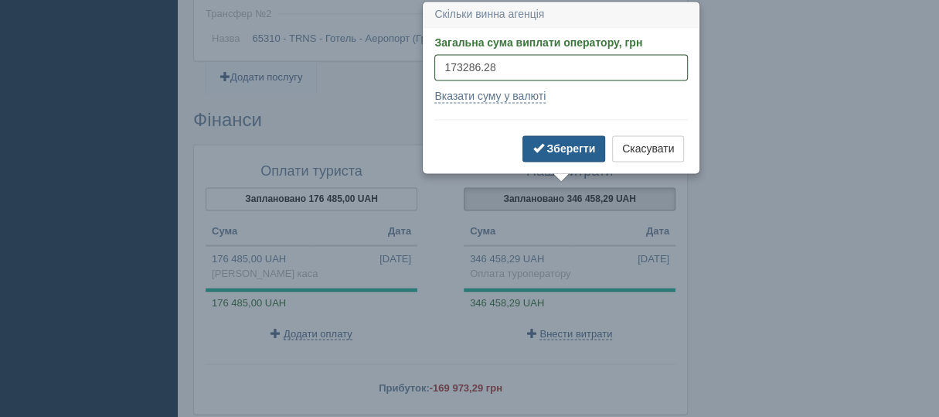
type input "173286.28"
click at [565, 146] on b "Зберегти" at bounding box center [571, 148] width 49 height 12
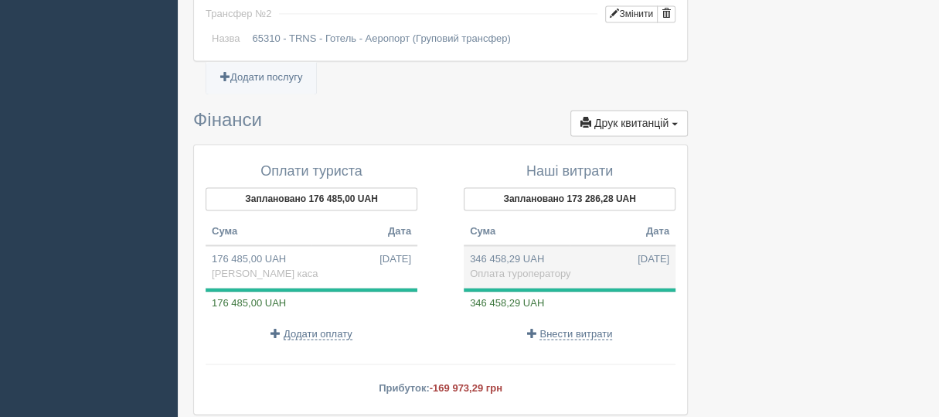
click at [641, 252] on span "[DATE]" at bounding box center [654, 259] width 32 height 15
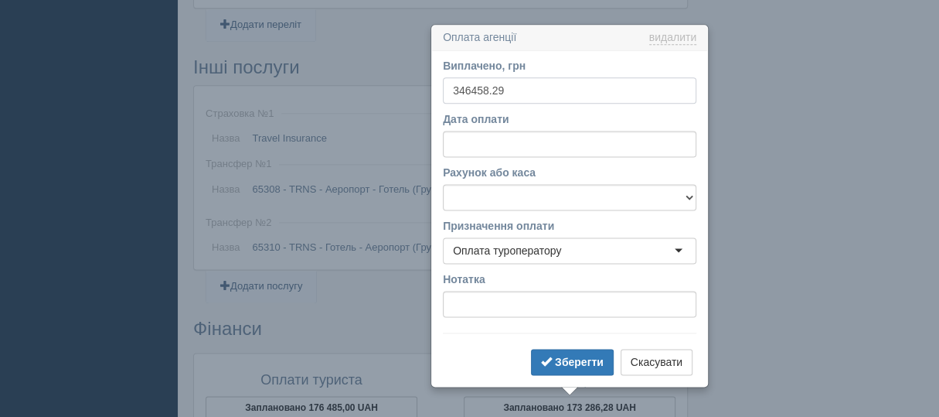
scroll to position [1160, 0]
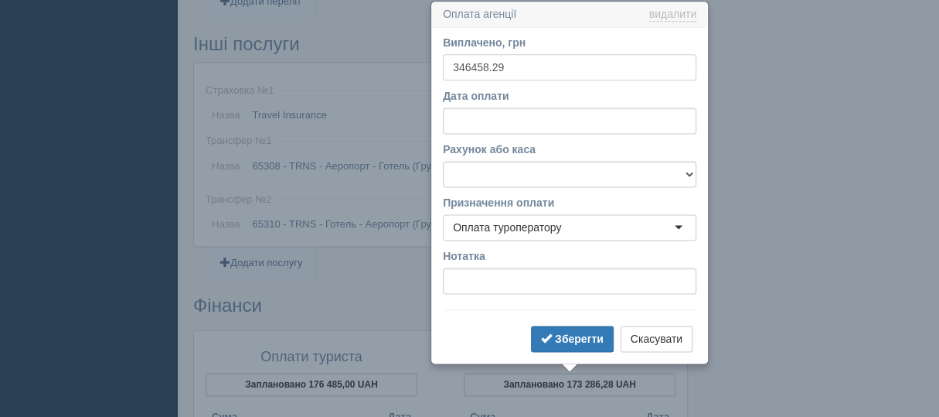
drag, startPoint x: 452, startPoint y: 60, endPoint x: 453, endPoint y: 94, distance: 34.8
click at [452, 60] on input "346458.29" at bounding box center [570, 67] width 254 height 26
type input "9"
type input "173286.28"
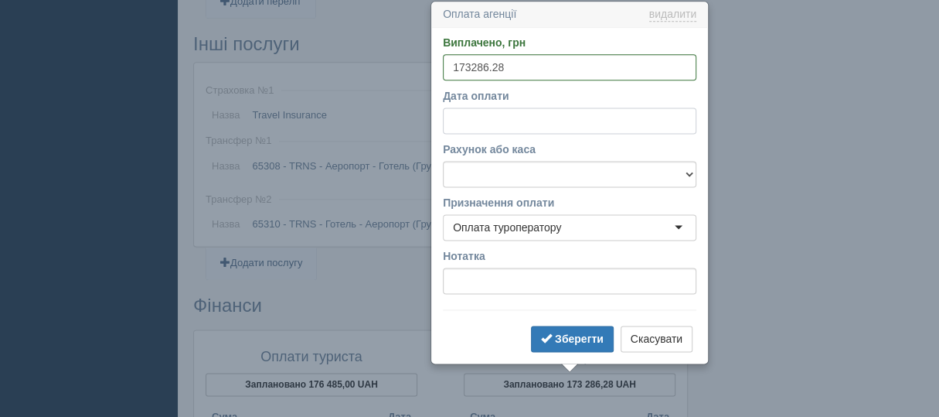
click at [523, 118] on input "Дата оплати" at bounding box center [570, 120] width 254 height 26
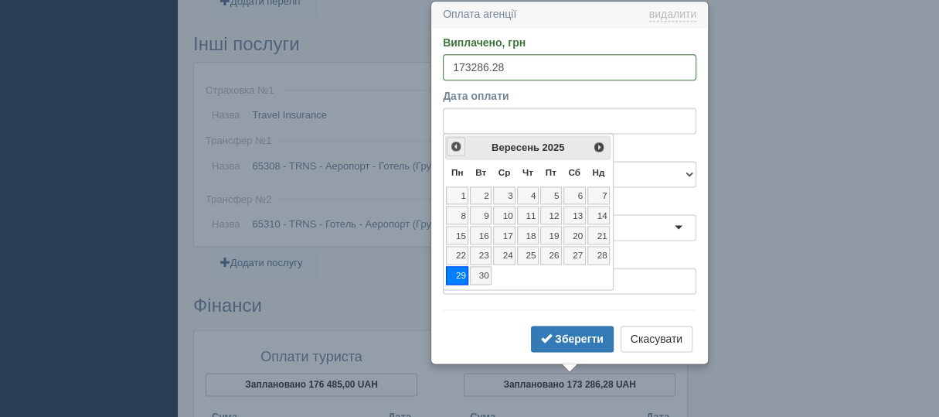
click at [453, 144] on span "<Попер" at bounding box center [456, 146] width 12 height 12
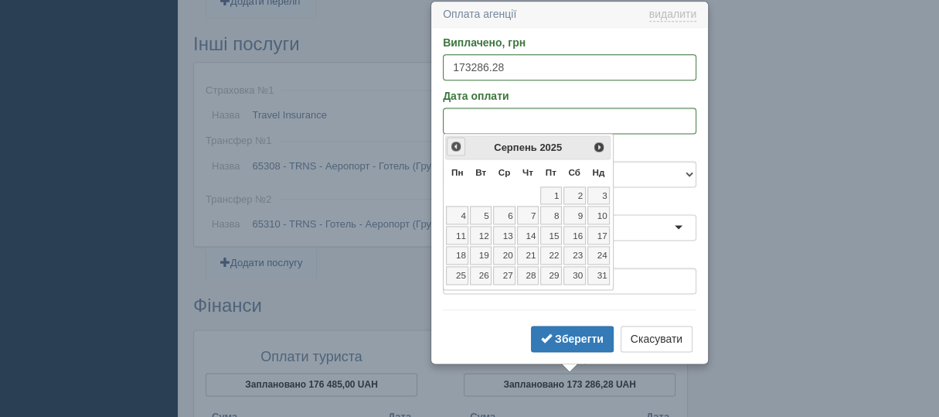
click at [453, 144] on span "<Попер" at bounding box center [456, 146] width 12 height 12
click at [552, 191] on link "4" at bounding box center [551, 195] width 22 height 19
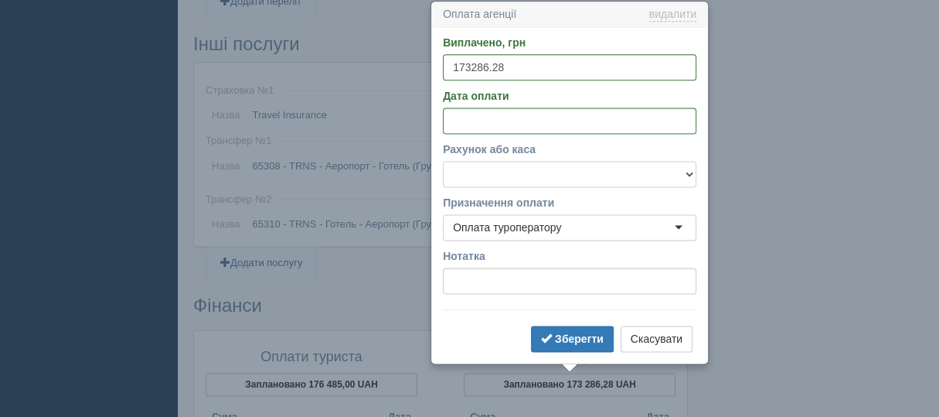
click at [690, 172] on select "UA063052990000026007035017149 Готівкова каса" at bounding box center [570, 174] width 254 height 26
select select "1959"
click at [443, 161] on select "UA063052990000026007035017149 Готівкова каса" at bounding box center [570, 174] width 254 height 26
click at [580, 336] on b "Зберегти" at bounding box center [579, 338] width 49 height 12
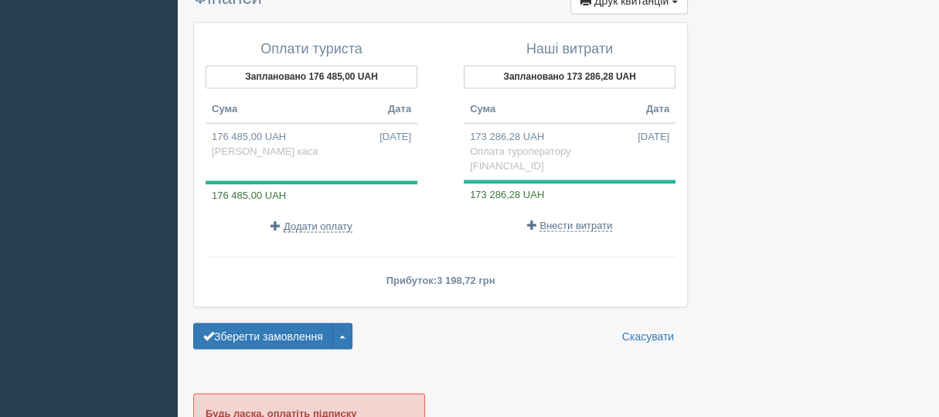
scroll to position [1469, 0]
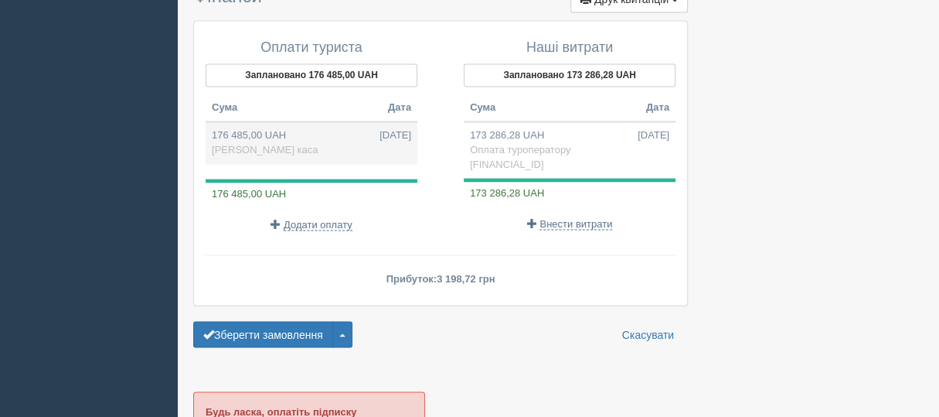
click at [233, 124] on td "176 485,00 UAH 29.09.2025 Готівкова каса" at bounding box center [312, 142] width 212 height 42
type input "176485.00"
select select "1958"
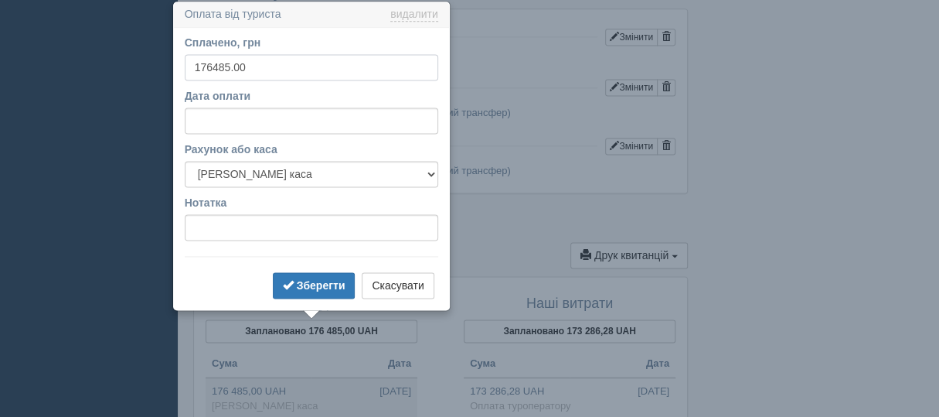
scroll to position [1213, 0]
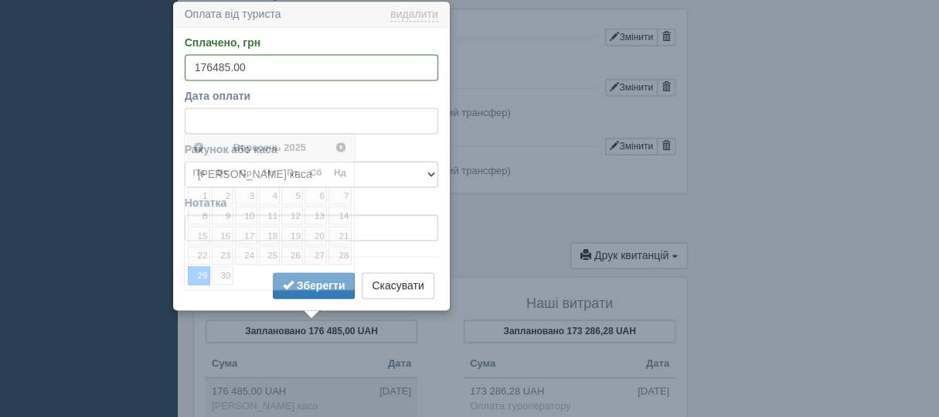
click at [195, 115] on input "Дата оплати" at bounding box center [312, 120] width 254 height 26
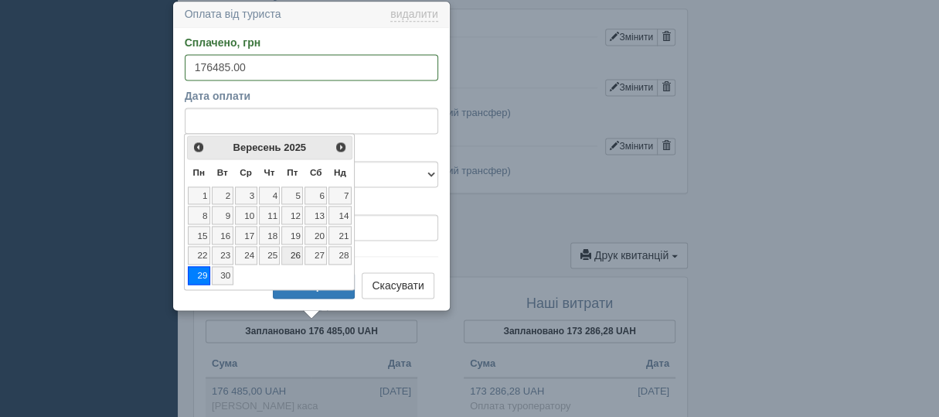
click at [293, 252] on link "26" at bounding box center [292, 255] width 22 height 19
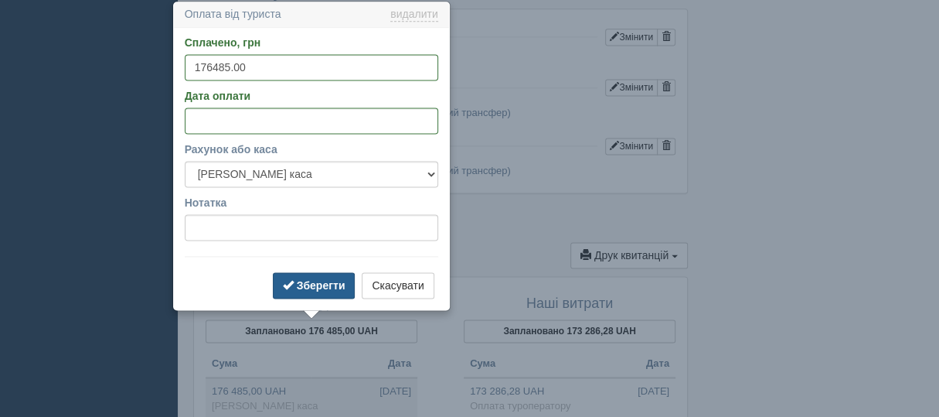
click at [332, 280] on b "Зберегти" at bounding box center [321, 285] width 49 height 12
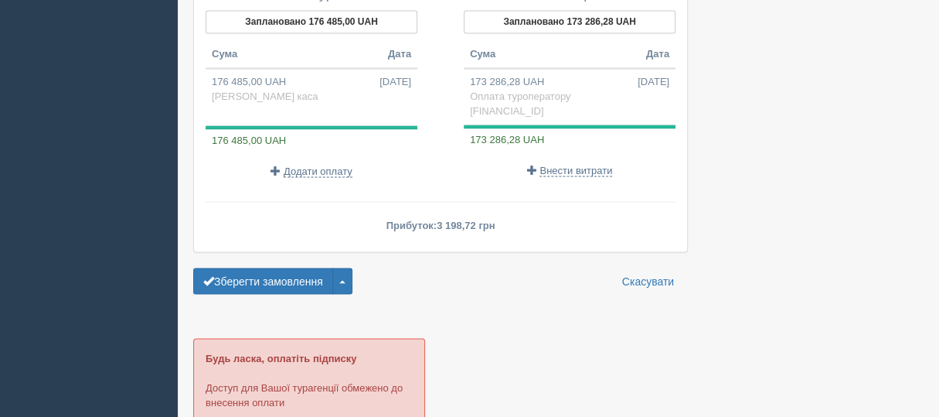
scroll to position [1522, 0]
click at [278, 269] on button "Зберегти замовлення" at bounding box center [263, 281] width 140 height 26
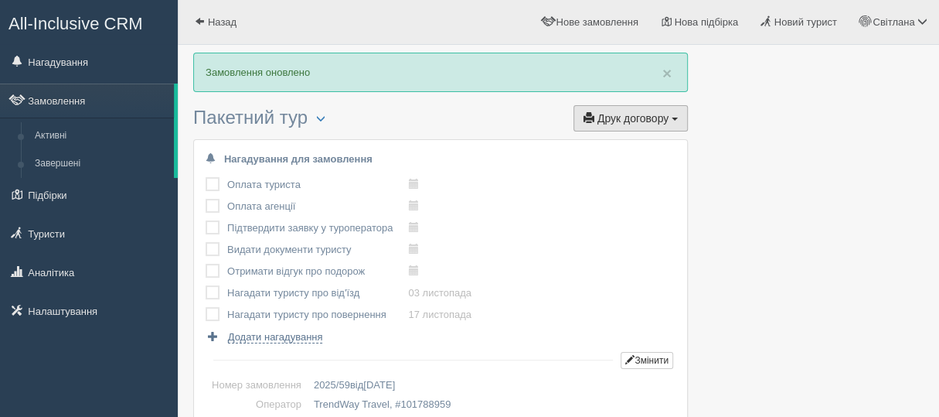
click at [591, 122] on span "button" at bounding box center [589, 117] width 11 height 11
click at [614, 144] on link "TrendWay Travel" at bounding box center [626, 147] width 122 height 26
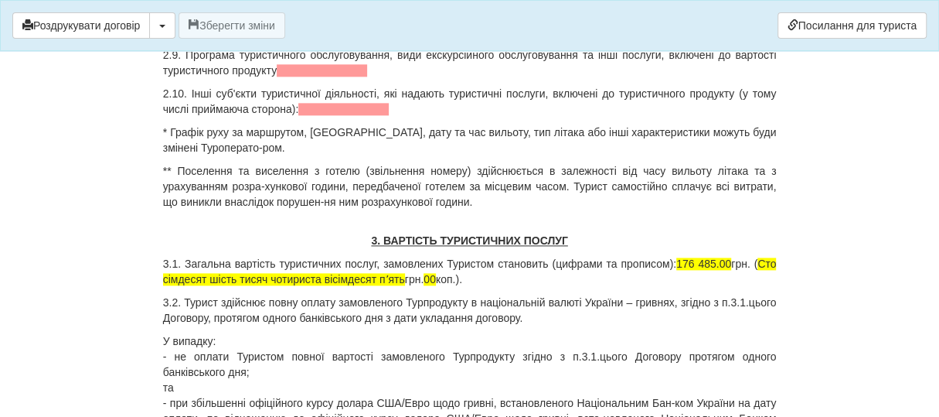
scroll to position [1004, 0]
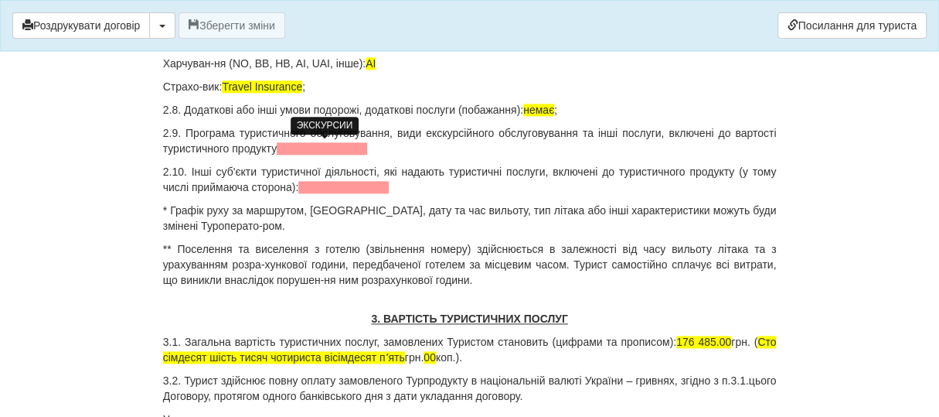
drag, startPoint x: 307, startPoint y: 148, endPoint x: 310, endPoint y: 140, distance: 8.3
click at [308, 147] on span at bounding box center [322, 148] width 90 height 12
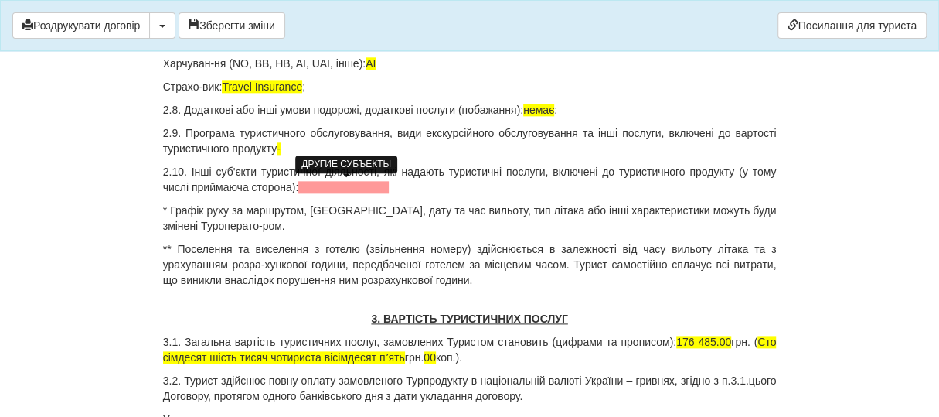
click at [314, 185] on span at bounding box center [343, 187] width 90 height 12
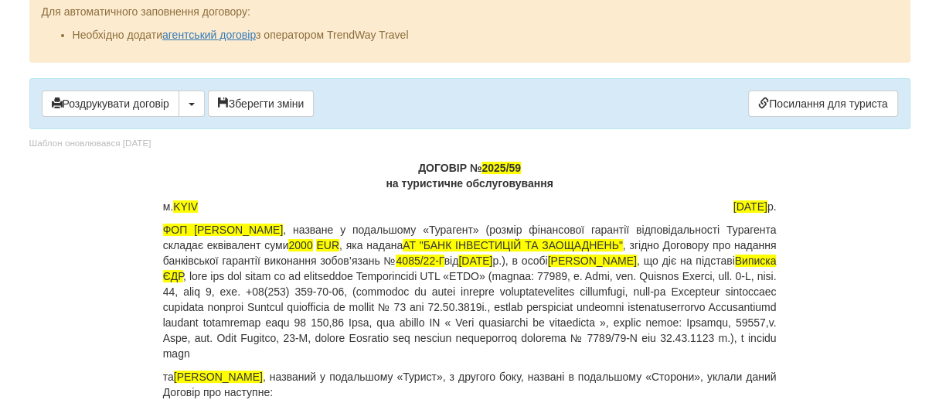
scroll to position [464, 0]
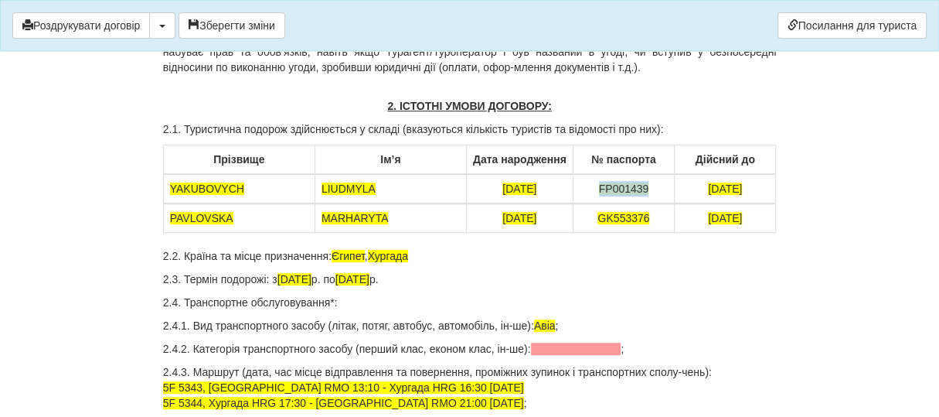
drag, startPoint x: 596, startPoint y: 184, endPoint x: 654, endPoint y: 187, distance: 58.1
click at [654, 187] on td "FP001439" at bounding box center [623, 188] width 101 height 29
copy span "FP001439"
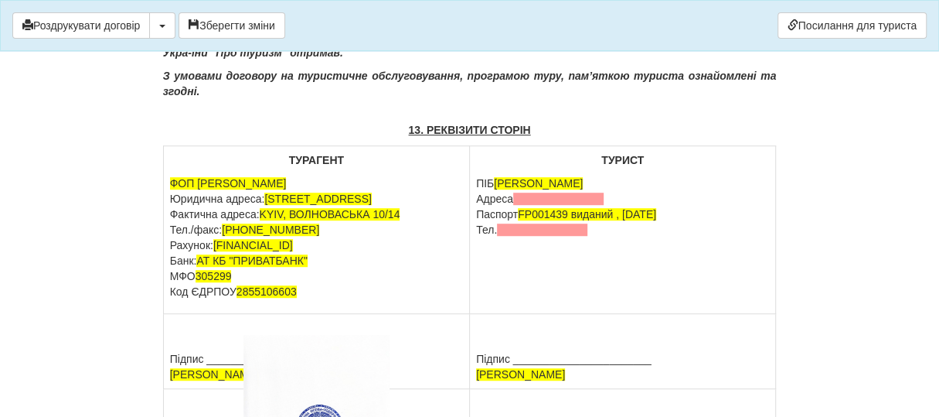
scroll to position [7330, 0]
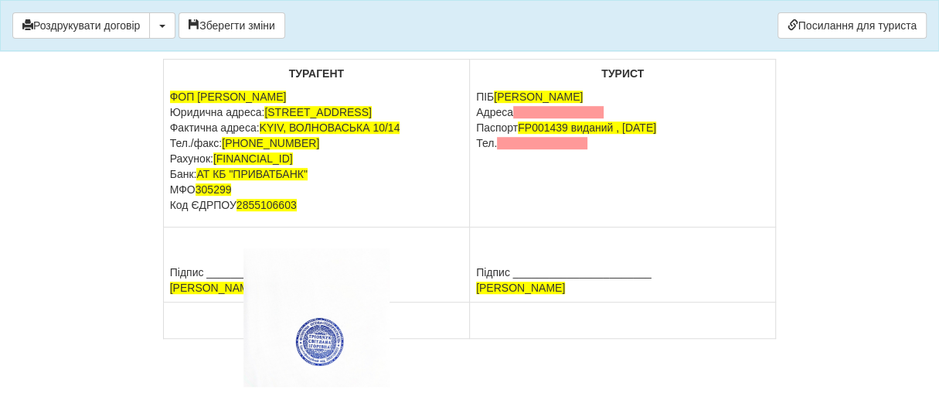
click at [656, 201] on td "ТУРИСТ [PERSON_NAME] [GEOGRAPHIC_DATA] Паспорт [PASSPORT] виданий , [DATE] Тел." at bounding box center [623, 144] width 306 height 168
click at [476, 96] on p "ПІБ [PERSON_NAME] [GEOGRAPHIC_DATA] Паспорт [PASSPORT] виданий , [DATE] Тел." at bounding box center [622, 120] width 293 height 62
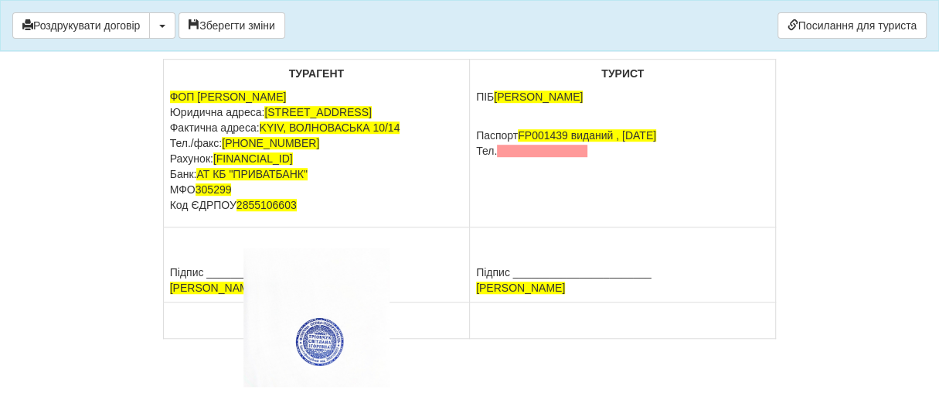
drag, startPoint x: 478, startPoint y: 101, endPoint x: 476, endPoint y: 111, distance: 10.2
click at [479, 99] on p "ПІБ [PERSON_NAME]" at bounding box center [622, 104] width 293 height 31
click at [564, 203] on td "ТУРИСТ [PERSON_NAME] дата народження: [DATE] Паспорт [PASSPORT] виданий , [DATE…" at bounding box center [623, 144] width 306 height 168
click at [506, 145] on span at bounding box center [542, 151] width 90 height 12
click at [594, 184] on td "ТУРИСТ [PERSON_NAME] дата народження: [DATE] Паспорт [PASSPORT] виданий , [DATE…" at bounding box center [623, 144] width 306 height 168
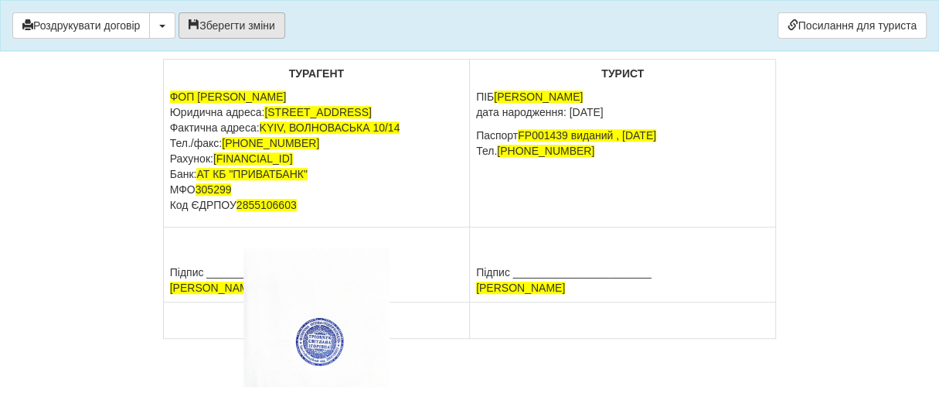
click at [231, 25] on button "Зберегти зміни" at bounding box center [232, 25] width 107 height 26
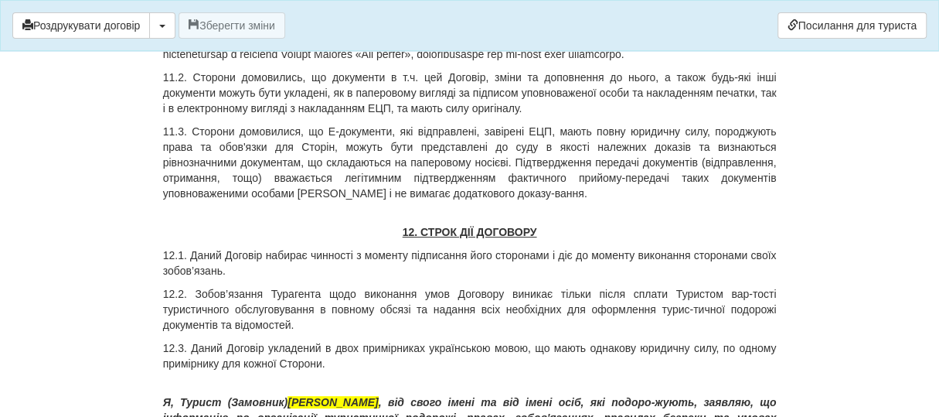
scroll to position [6711, 0]
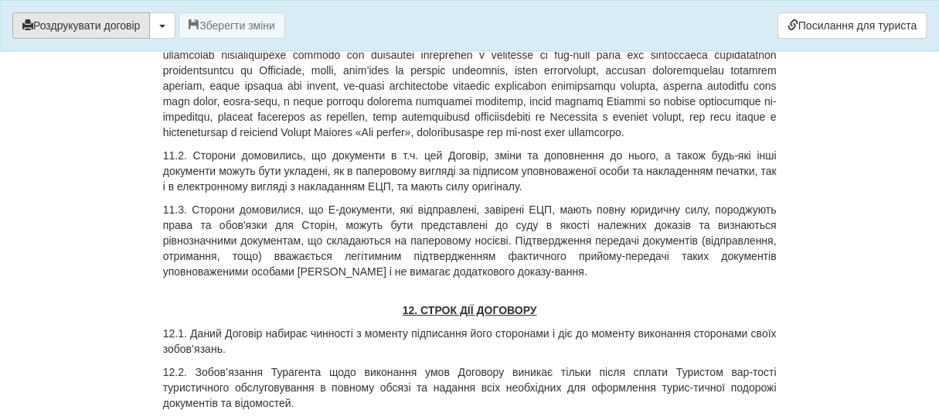
click at [73, 26] on button "Роздрукувати договір" at bounding box center [81, 25] width 138 height 26
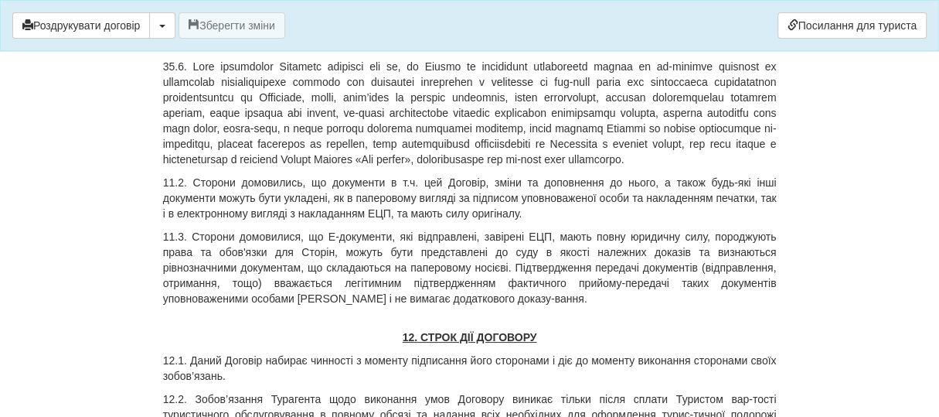
scroll to position [6635, 0]
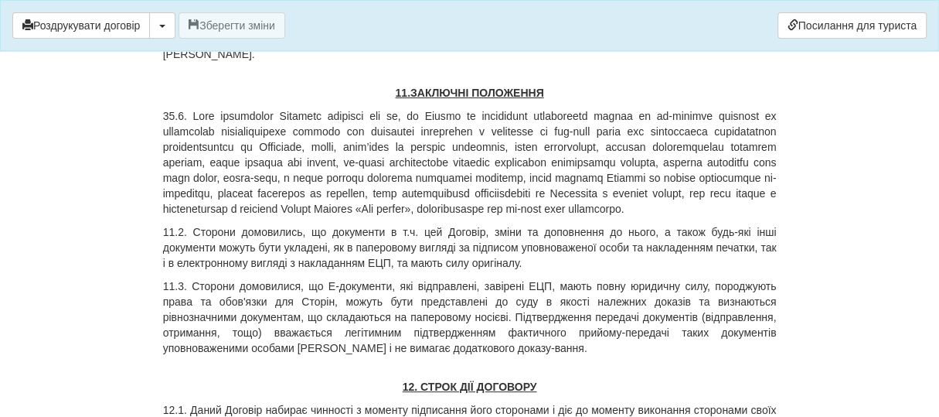
drag, startPoint x: 91, startPoint y: 21, endPoint x: 813, endPoint y: 367, distance: 800.2
click at [91, 20] on button "Роздрукувати договір" at bounding box center [81, 25] width 138 height 26
drag, startPoint x: 833, startPoint y: 170, endPoint x: 879, endPoint y: 139, distance: 55.8
drag, startPoint x: 879, startPoint y: 139, endPoint x: 898, endPoint y: 180, distance: 45.3
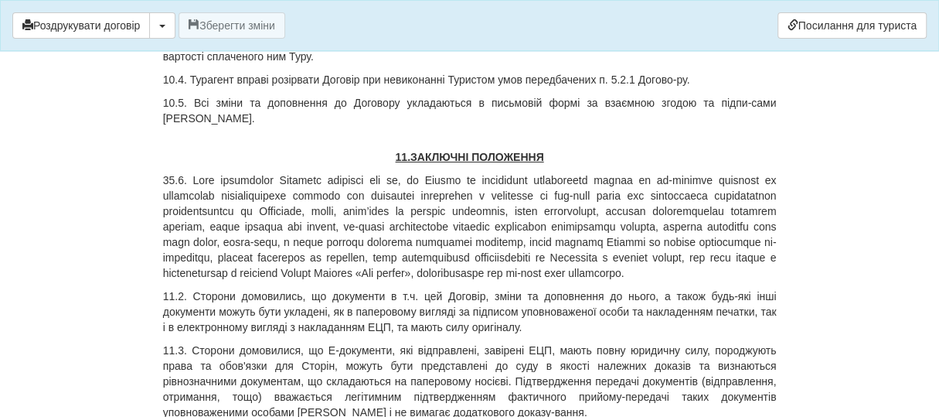
scroll to position [6557, 0]
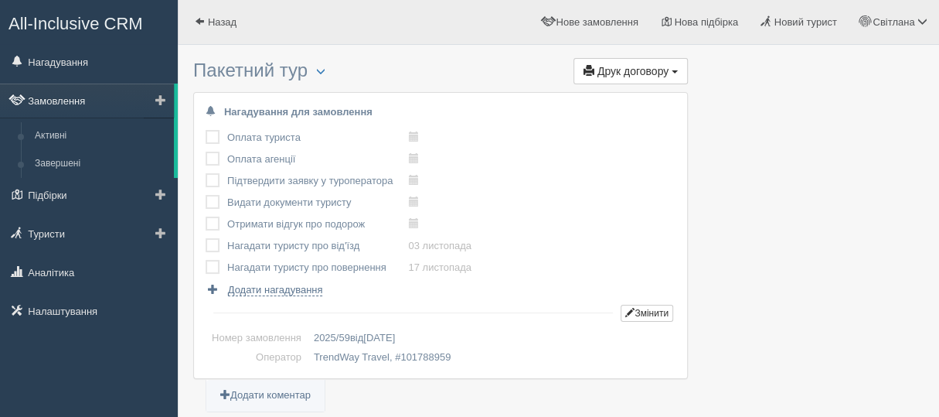
click at [63, 101] on link "Замовлення" at bounding box center [87, 101] width 174 height 34
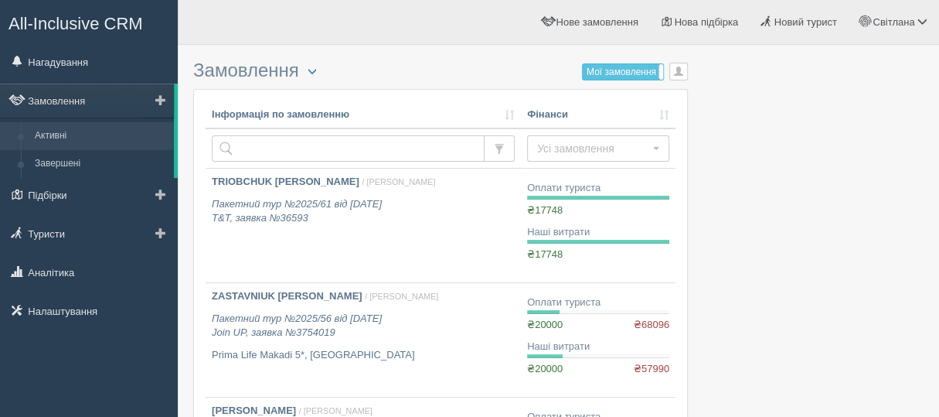
click at [45, 138] on link "Активні" at bounding box center [101, 136] width 146 height 28
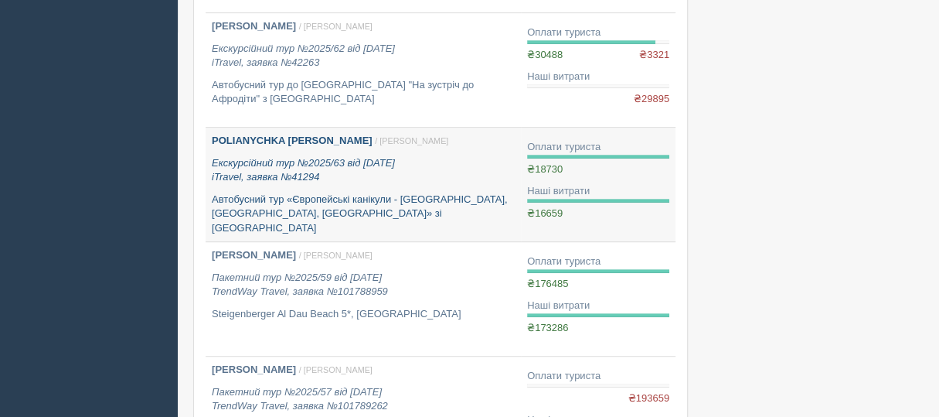
scroll to position [464, 0]
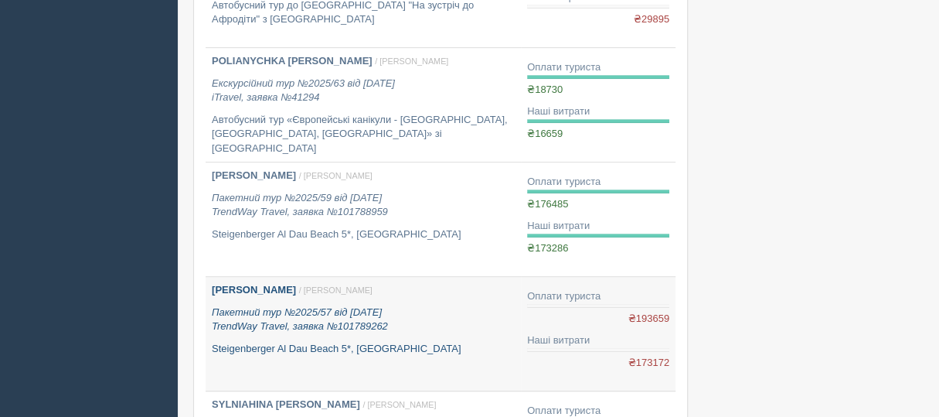
click at [285, 286] on b "[PERSON_NAME]" at bounding box center [254, 290] width 84 height 12
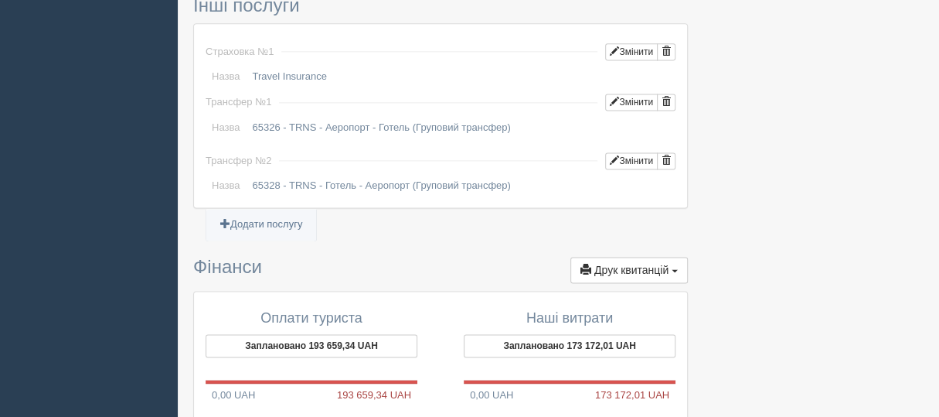
scroll to position [1392, 0]
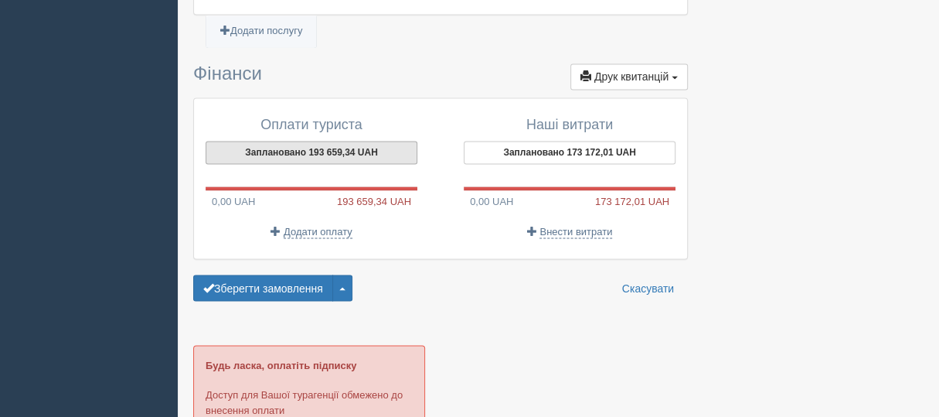
click at [285, 144] on button "Заплановано 193 659,34 UAH" at bounding box center [312, 152] width 212 height 23
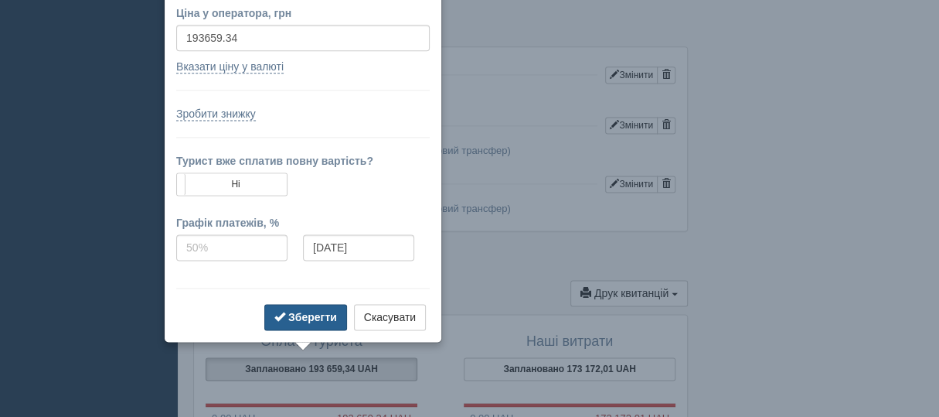
scroll to position [1146, 0]
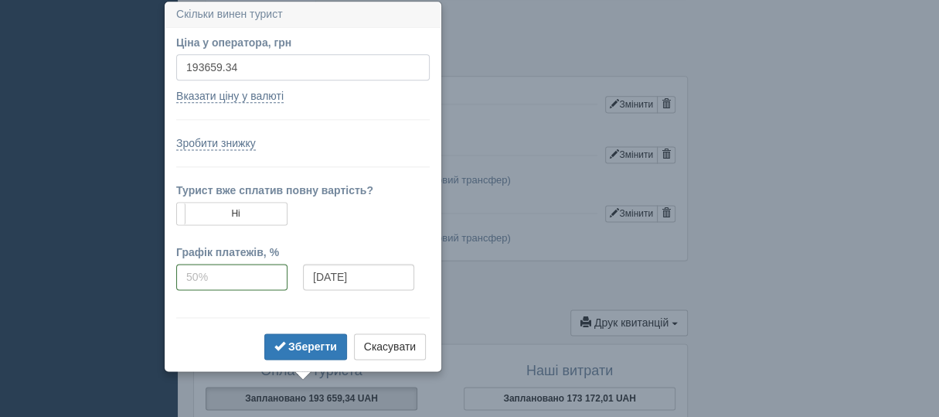
drag, startPoint x: 190, startPoint y: 60, endPoint x: 199, endPoint y: 122, distance: 62.5
click at [189, 65] on input "193659.34" at bounding box center [303, 67] width 254 height 26
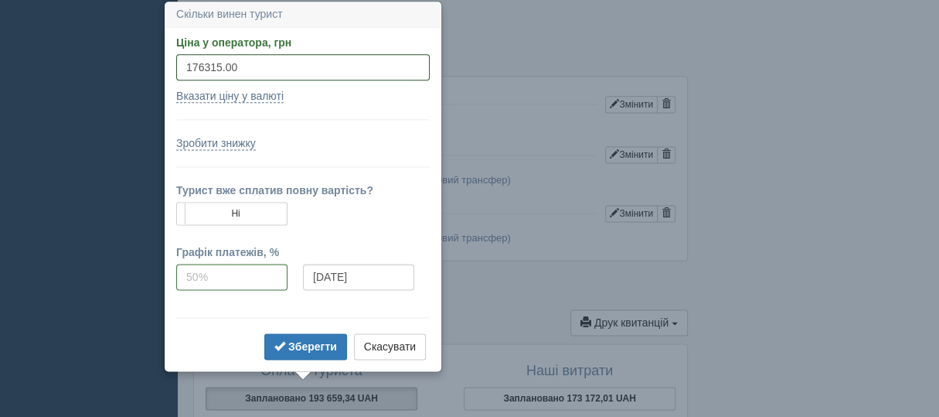
type input "176315.00"
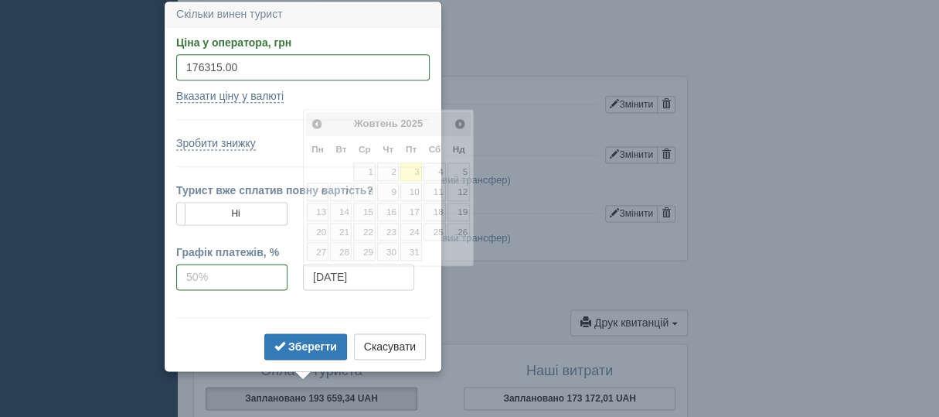
click at [384, 273] on input "03.10.2025" at bounding box center [358, 277] width 111 height 26
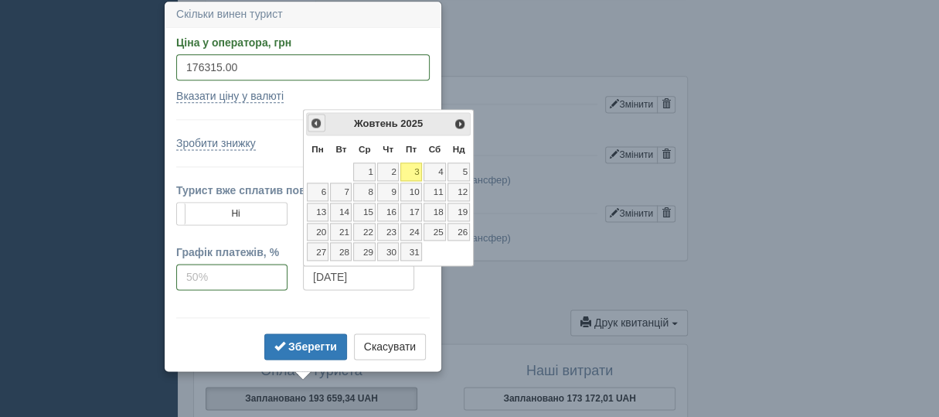
click at [314, 121] on span "<Попер" at bounding box center [316, 123] width 12 height 12
click at [414, 225] on link "26" at bounding box center [412, 232] width 22 height 19
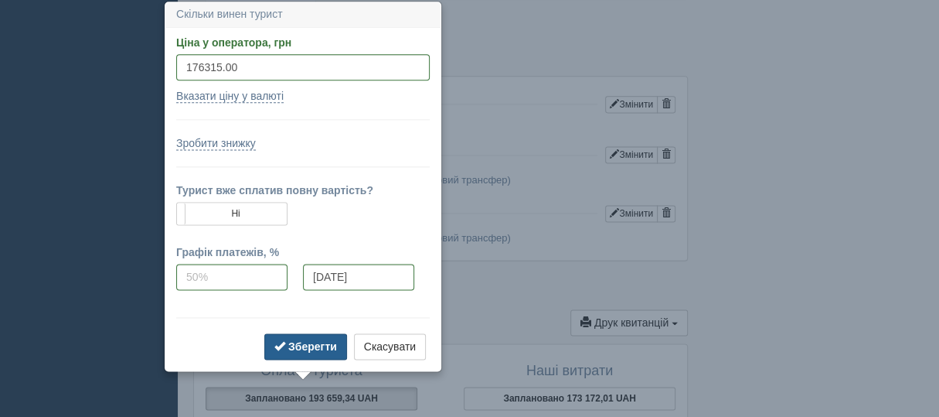
click at [329, 346] on b "Зберегти" at bounding box center [312, 346] width 49 height 12
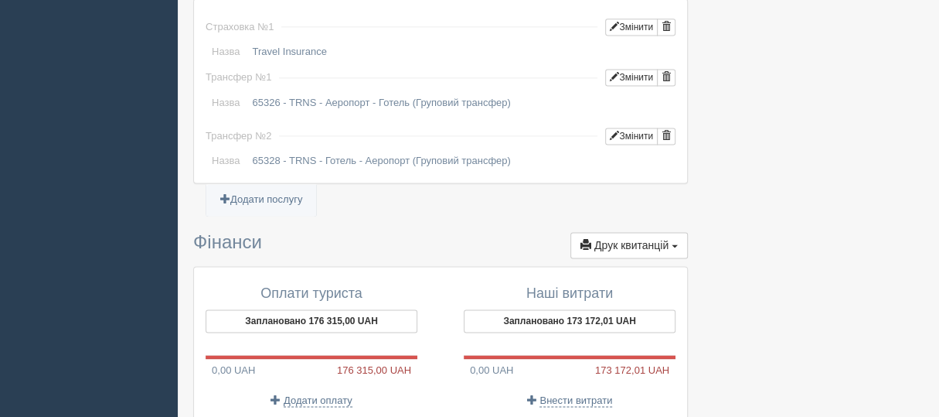
scroll to position [1301, 0]
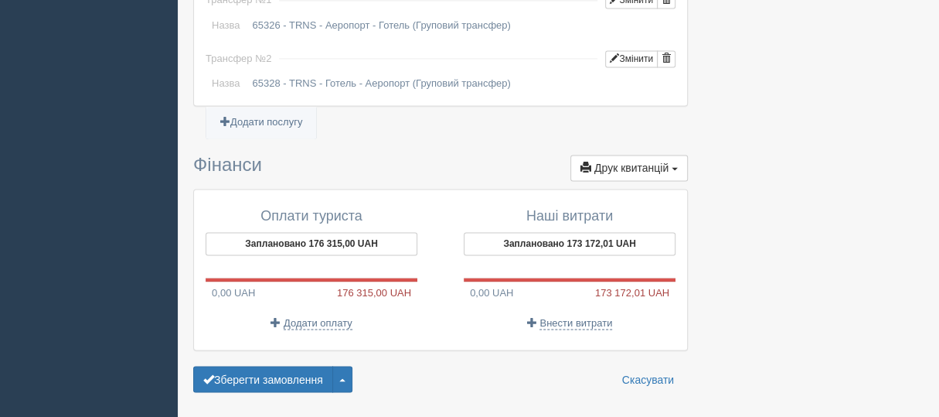
click at [360, 287] on span "176 315,00 UAH" at bounding box center [377, 292] width 80 height 15
click at [274, 317] on span at bounding box center [276, 322] width 10 height 10
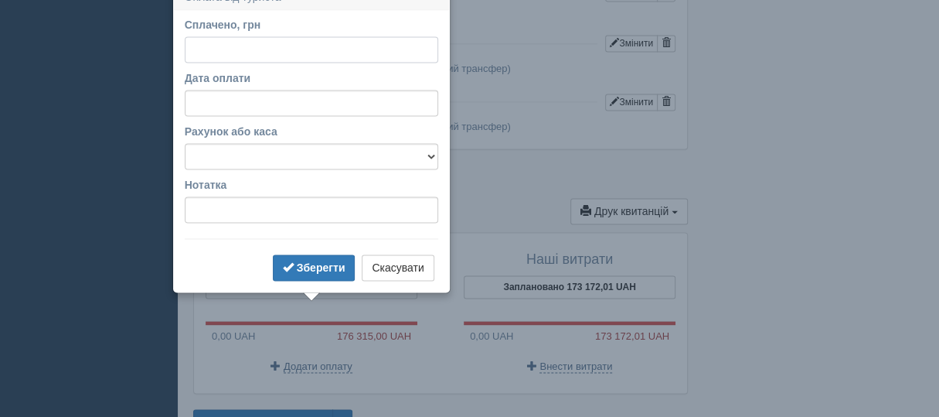
scroll to position [1241, 0]
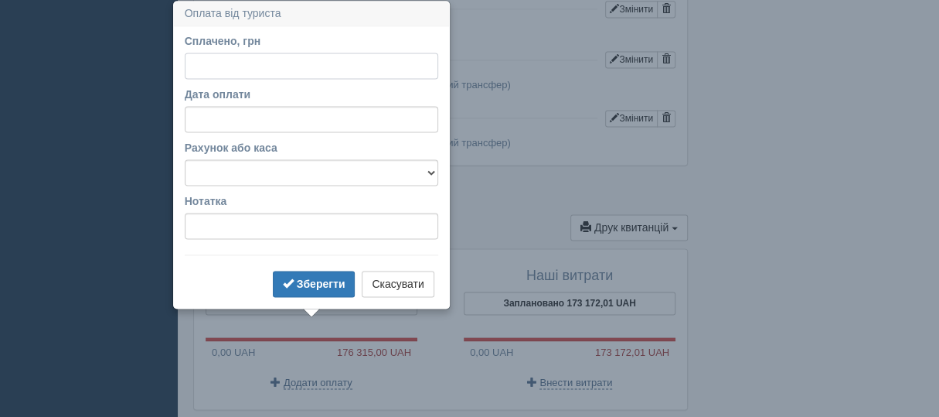
click at [202, 60] on input "Сплачено, грн" at bounding box center [312, 66] width 254 height 26
type input "176315.00"
click at [254, 122] on input "Дата оплати" at bounding box center [312, 119] width 254 height 26
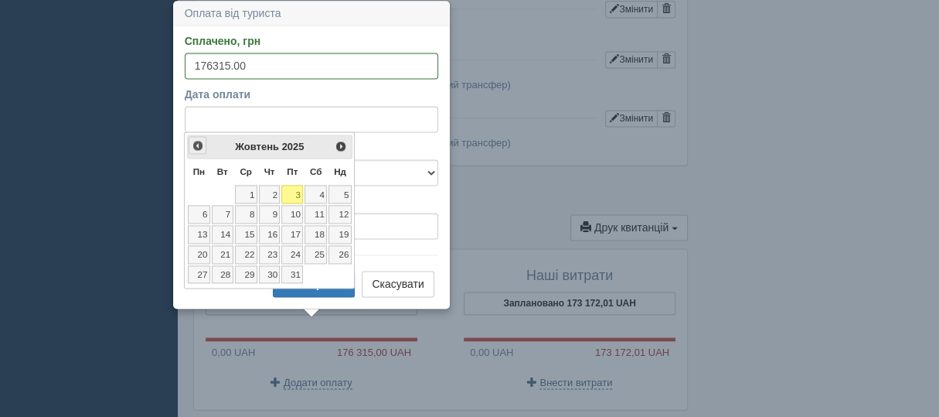
click at [199, 149] on span "<Попер" at bounding box center [198, 145] width 12 height 12
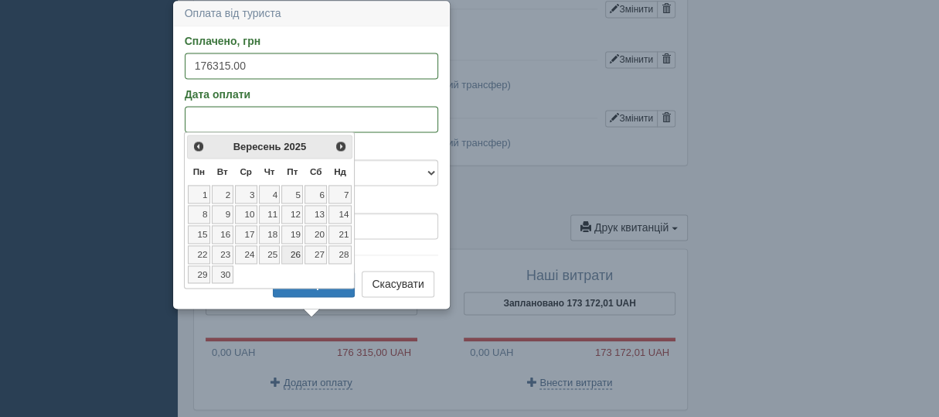
click at [292, 250] on link "26" at bounding box center [292, 254] width 22 height 19
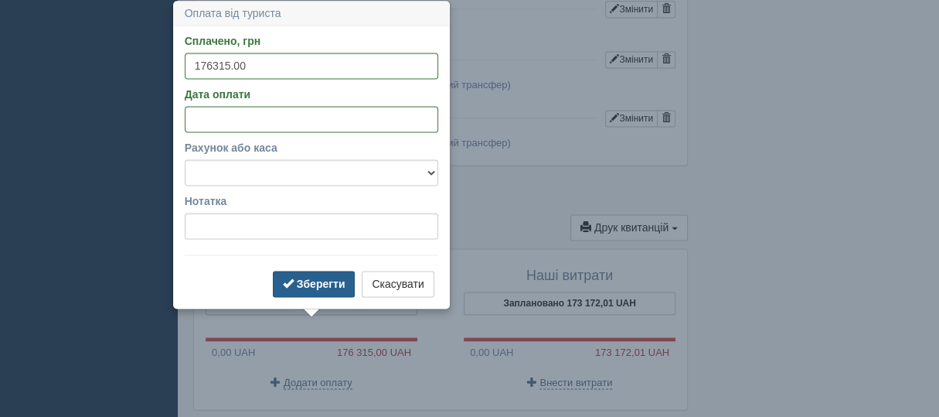
click at [314, 281] on b "Зберегти" at bounding box center [321, 284] width 49 height 12
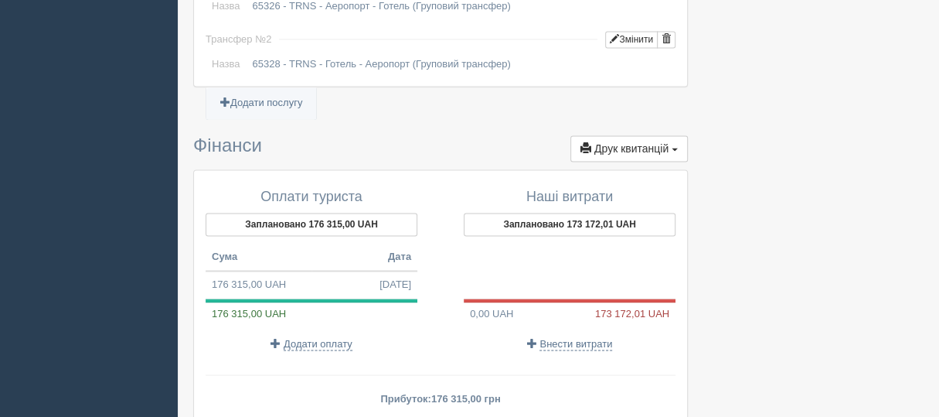
scroll to position [1550, 0]
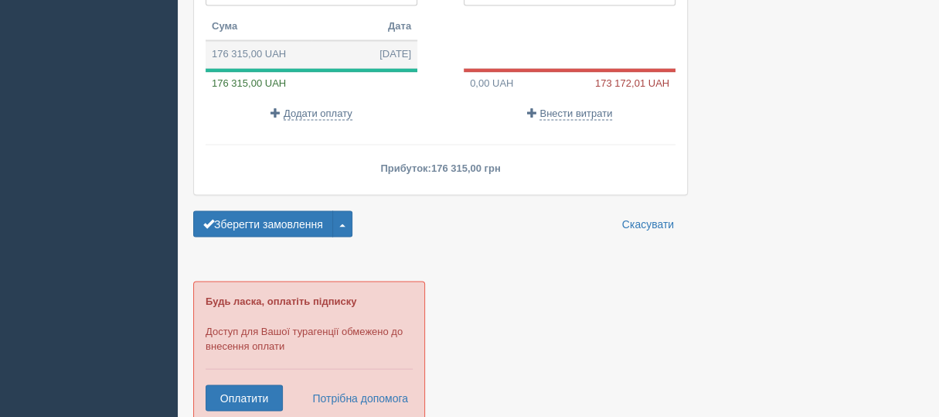
click at [274, 45] on td "176 315,00 UAH 26.09.2025" at bounding box center [312, 54] width 212 height 28
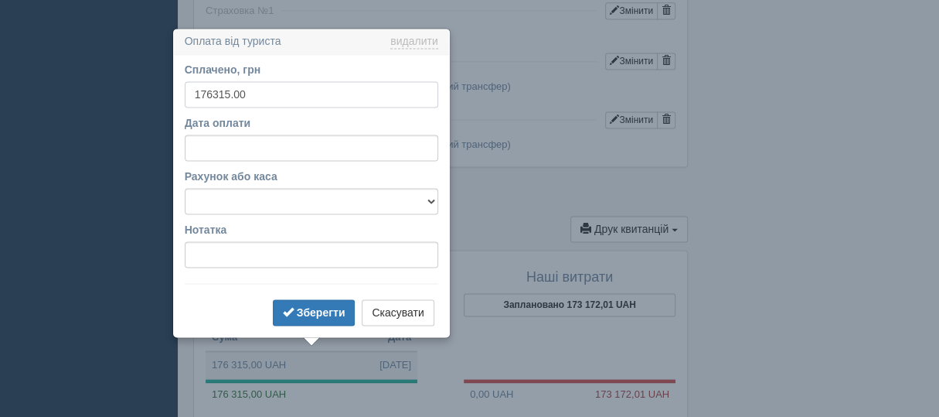
scroll to position [1267, 0]
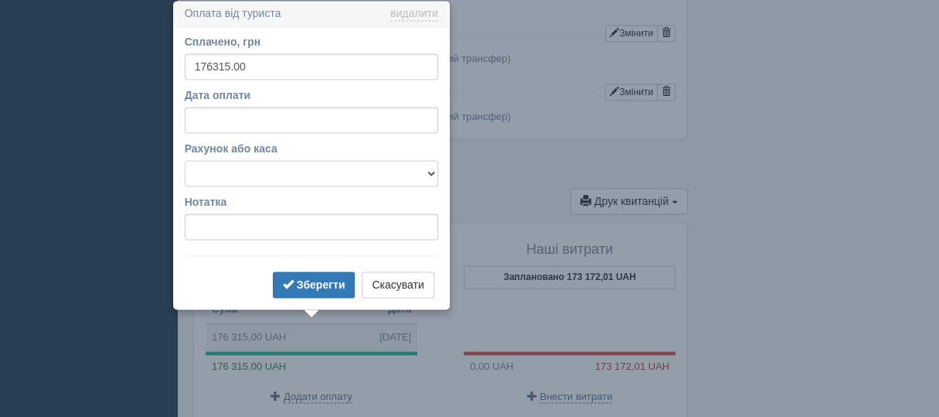
click at [428, 172] on select "UA063052990000026007035017149 Готівкова каса" at bounding box center [312, 173] width 254 height 26
select select "1958"
click at [185, 160] on select "UA063052990000026007035017149 Готівкова каса" at bounding box center [312, 173] width 254 height 26
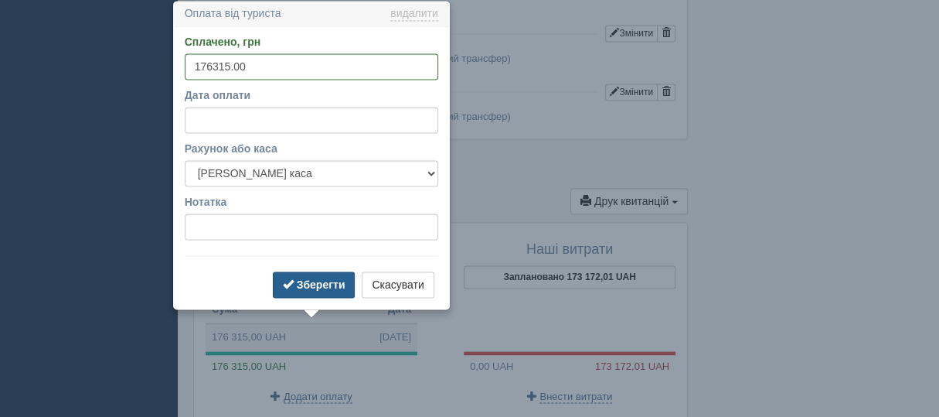
click at [306, 278] on b "Зберегти" at bounding box center [321, 284] width 49 height 12
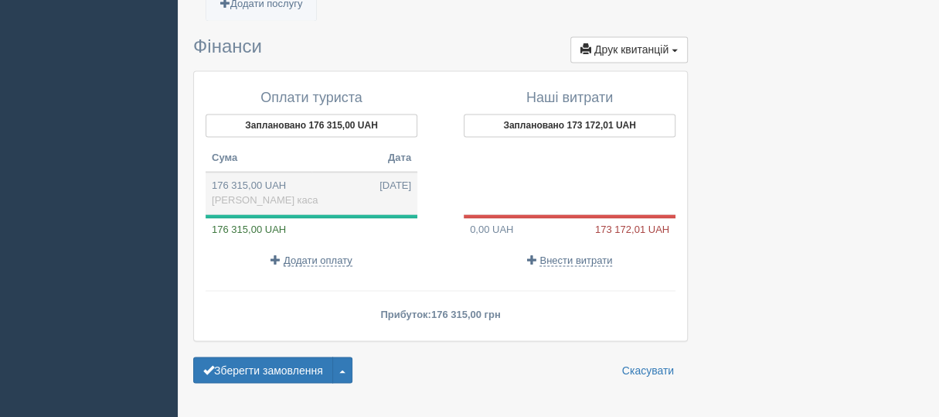
scroll to position [1422, 0]
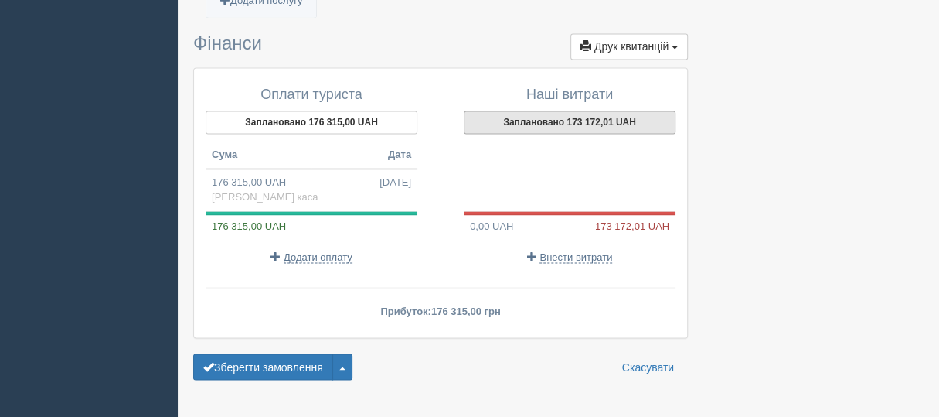
click at [526, 111] on button "Заплановано 173 172,01 UAH" at bounding box center [570, 122] width 212 height 23
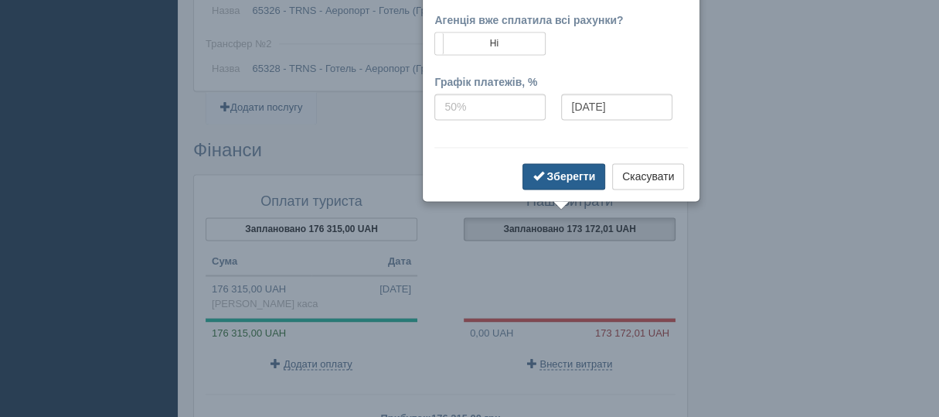
scroll to position [1193, 0]
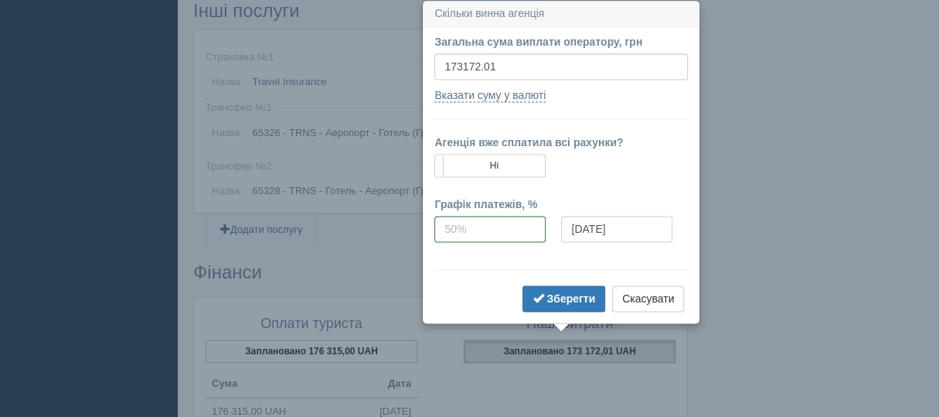
click at [632, 227] on input "03.10.2025" at bounding box center [616, 229] width 111 height 26
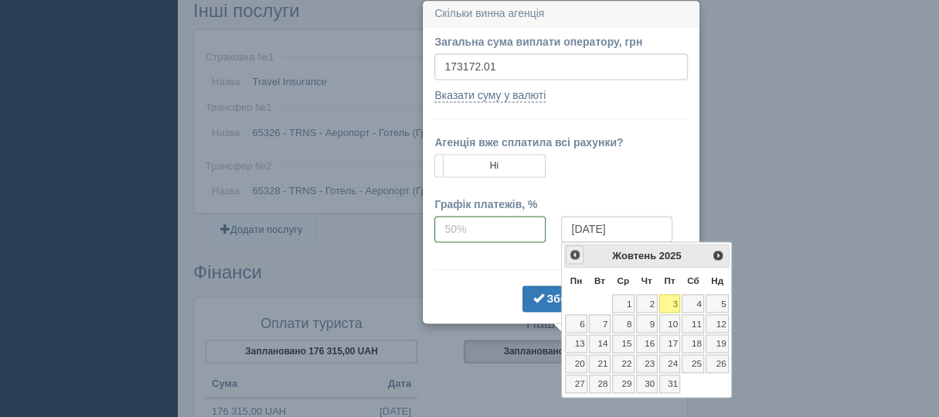
click at [576, 259] on span "<Попер" at bounding box center [575, 254] width 12 height 12
drag, startPoint x: 653, startPoint y: 298, endPoint x: 646, endPoint y: 305, distance: 9.9
click at [653, 298] on link "3" at bounding box center [647, 303] width 22 height 19
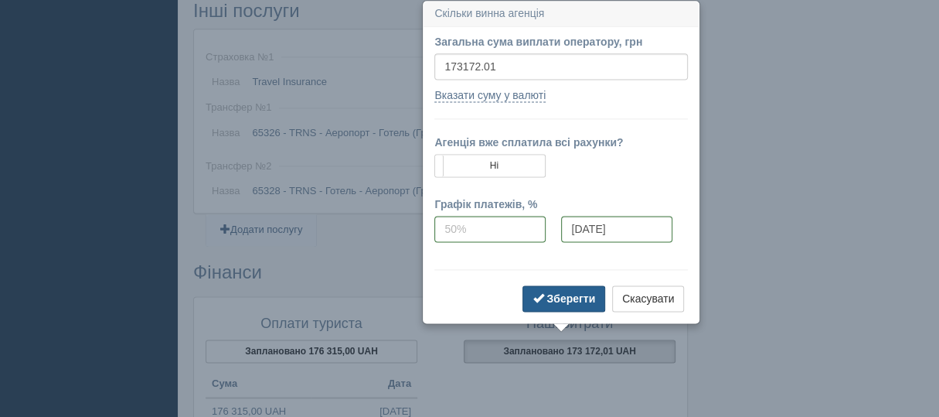
click at [559, 292] on b "Зберегти" at bounding box center [571, 298] width 49 height 12
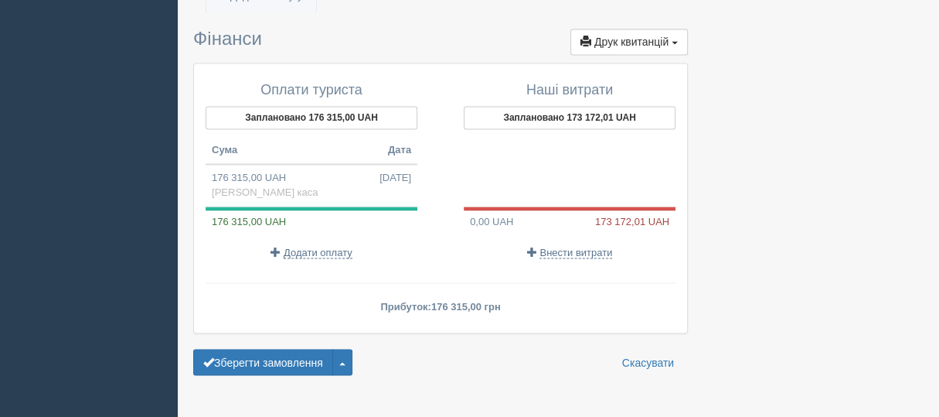
scroll to position [1424, 0]
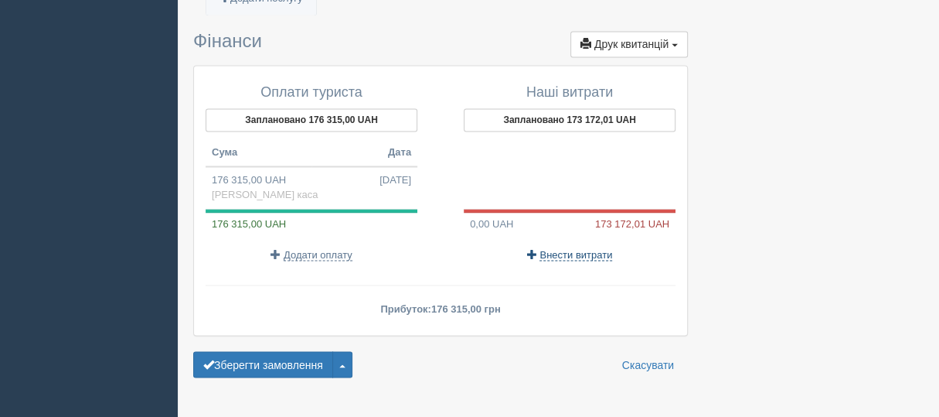
click at [554, 248] on span "Внести витрати" at bounding box center [576, 254] width 73 height 12
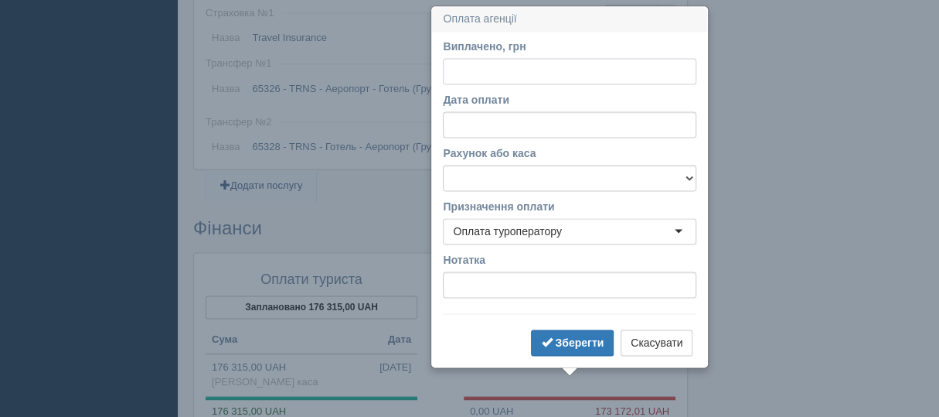
scroll to position [1243, 0]
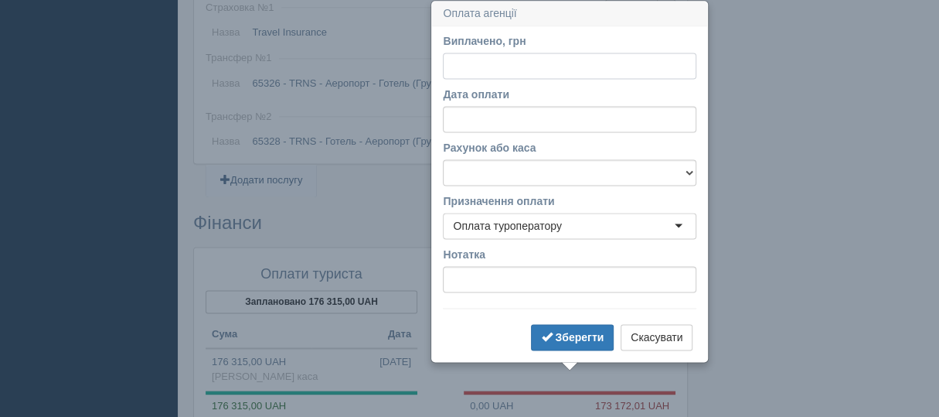
click at [460, 66] on input "Виплачено, грн" at bounding box center [570, 66] width 254 height 26
type input "1173172.01"
click at [520, 114] on input "Дата оплати" at bounding box center [570, 119] width 254 height 26
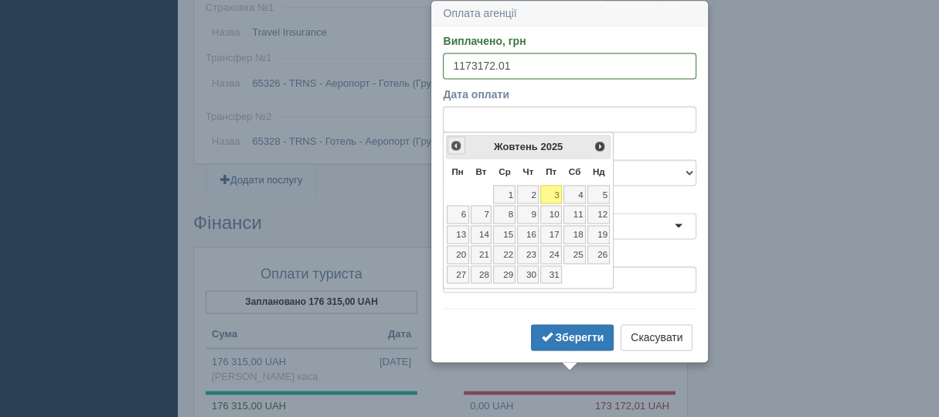
click at [450, 145] on span "<Попер" at bounding box center [456, 145] width 12 height 12
click at [531, 196] on link "3" at bounding box center [528, 194] width 22 height 19
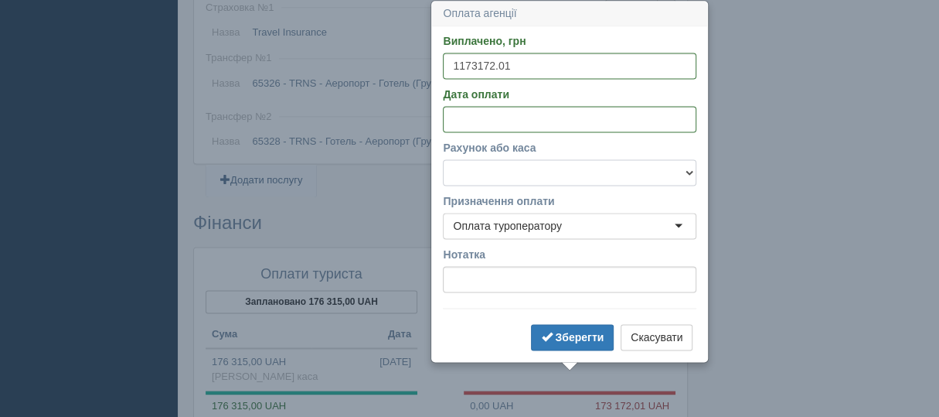
click at [690, 172] on select "UA063052990000026007035017149 Готівкова каса" at bounding box center [570, 172] width 254 height 26
select select "1959"
click at [443, 159] on select "UA063052990000026007035017149 Готівкова каса" at bounding box center [570, 172] width 254 height 26
click at [569, 331] on b "Зберегти" at bounding box center [579, 337] width 49 height 12
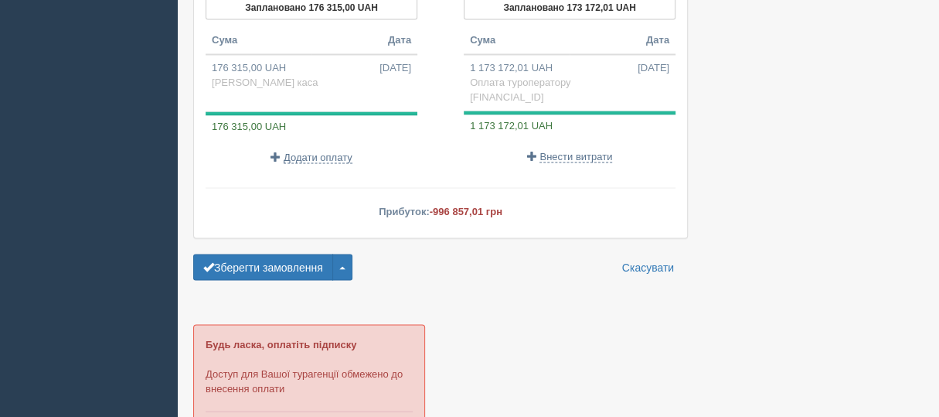
scroll to position [1552, 0]
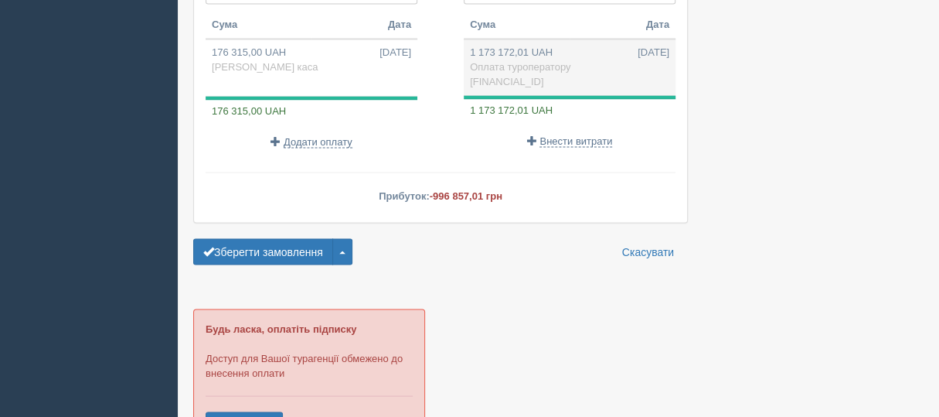
click at [501, 40] on td "1 173 172,01 UAH 03.07.2025 Оплата туроператору UA063052990000026007035017149" at bounding box center [570, 67] width 212 height 56
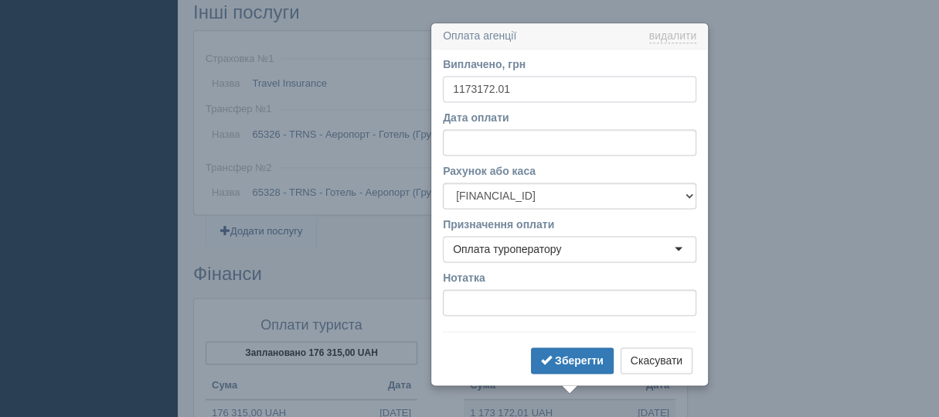
scroll to position [1213, 0]
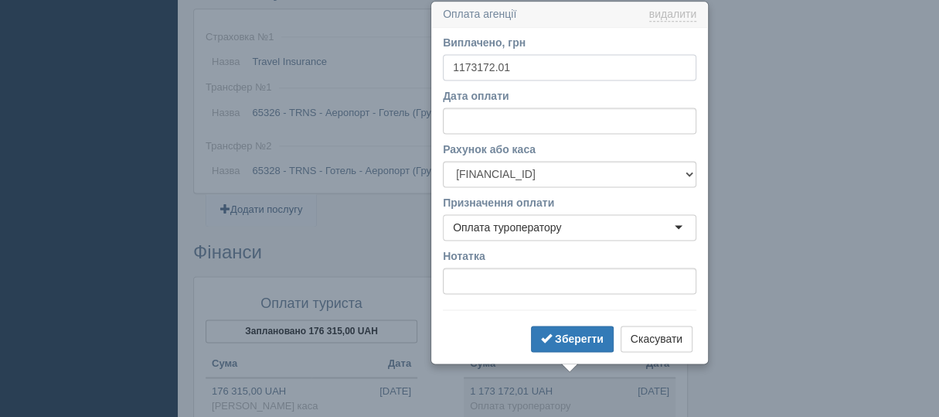
drag, startPoint x: 455, startPoint y: 66, endPoint x: 458, endPoint y: 76, distance: 9.8
click at [455, 66] on input "1173172.01" at bounding box center [570, 67] width 254 height 26
type input "173172.01"
click at [572, 339] on b "Зберегти" at bounding box center [579, 338] width 49 height 12
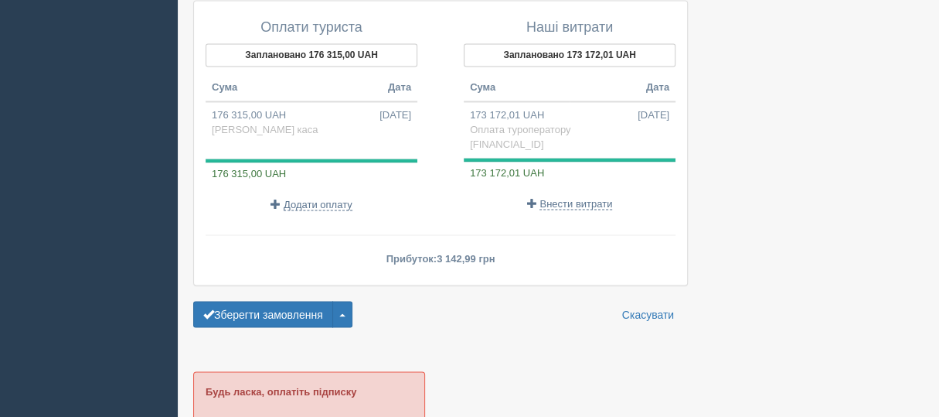
scroll to position [1600, 0]
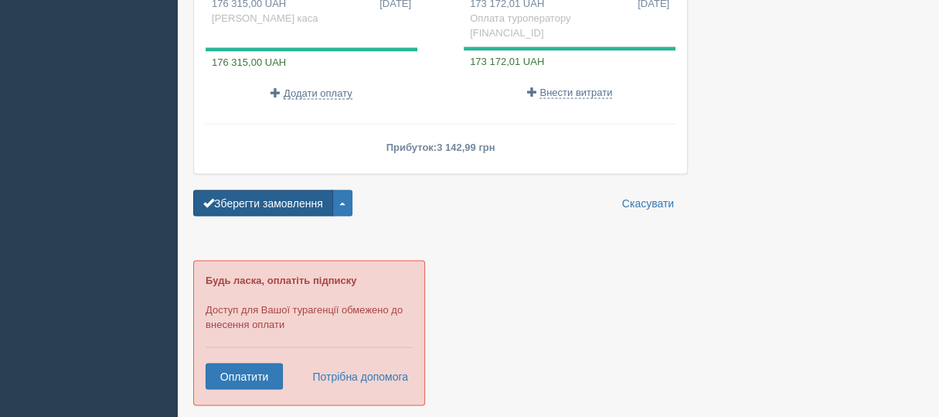
click at [250, 192] on button "Зберегти замовлення" at bounding box center [263, 202] width 140 height 26
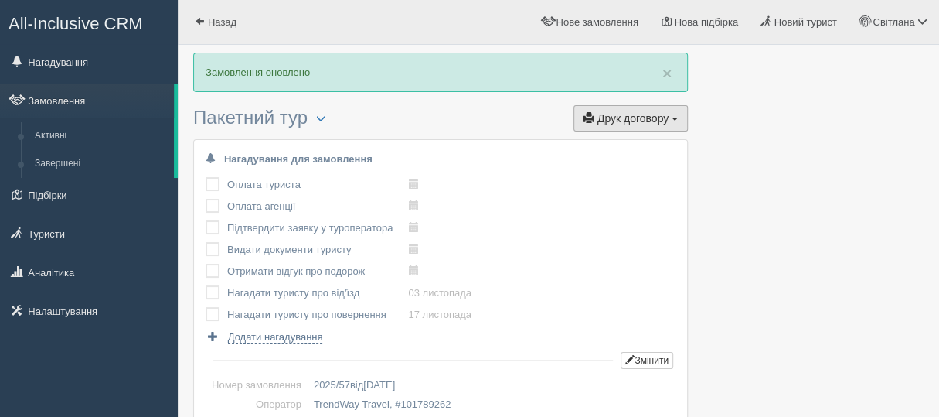
click at [590, 121] on span "button" at bounding box center [589, 117] width 11 height 11
click at [591, 143] on link "TrendWay Travel" at bounding box center [626, 147] width 122 height 26
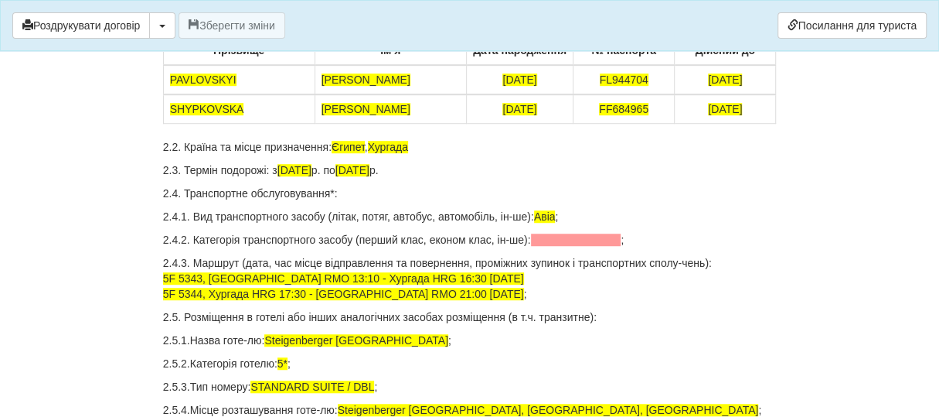
scroll to position [464, 0]
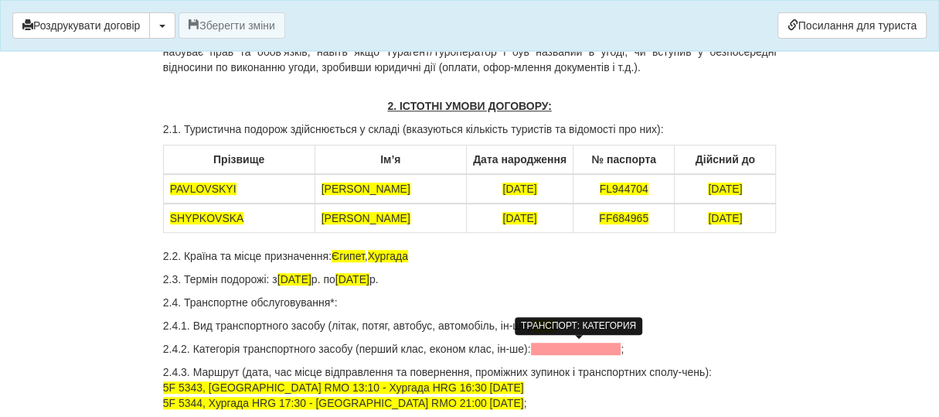
click at [566, 347] on span at bounding box center [576, 349] width 90 height 12
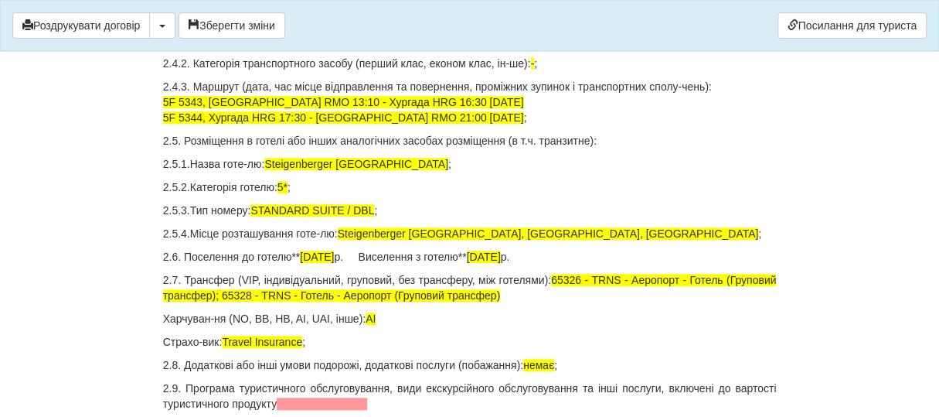
scroll to position [773, 0]
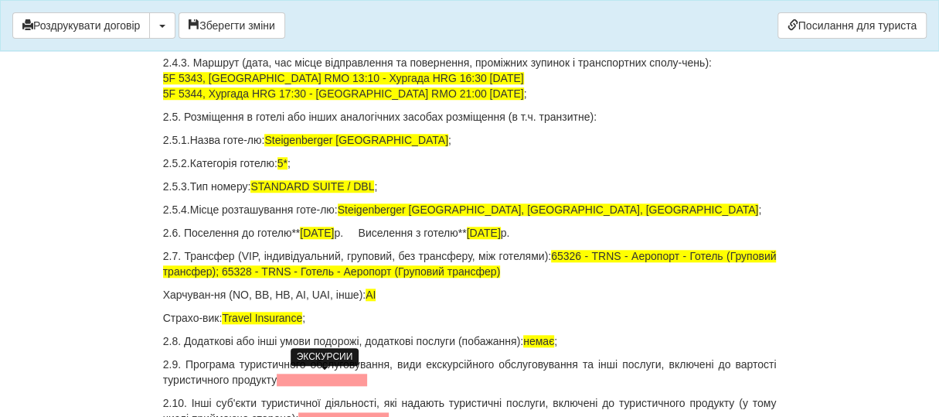
click at [295, 382] on span at bounding box center [322, 379] width 90 height 12
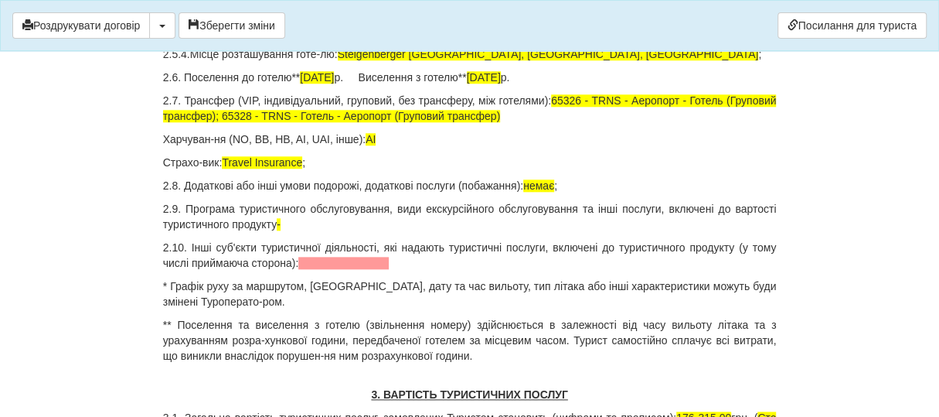
scroll to position [928, 0]
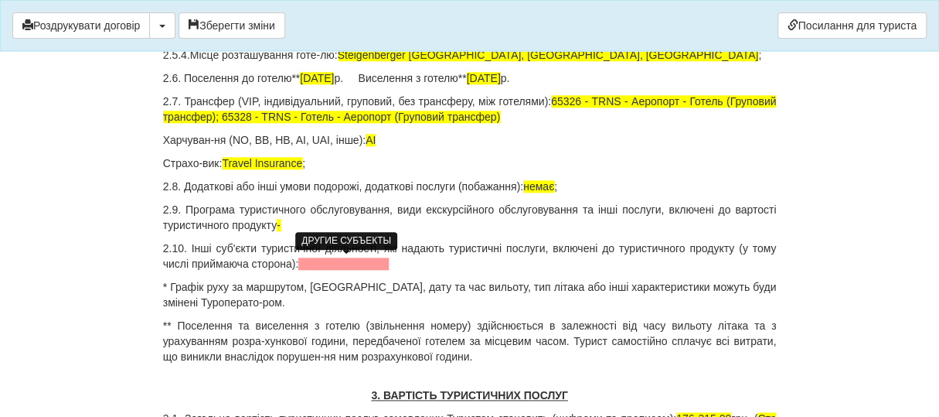
click at [322, 264] on span at bounding box center [343, 263] width 90 height 12
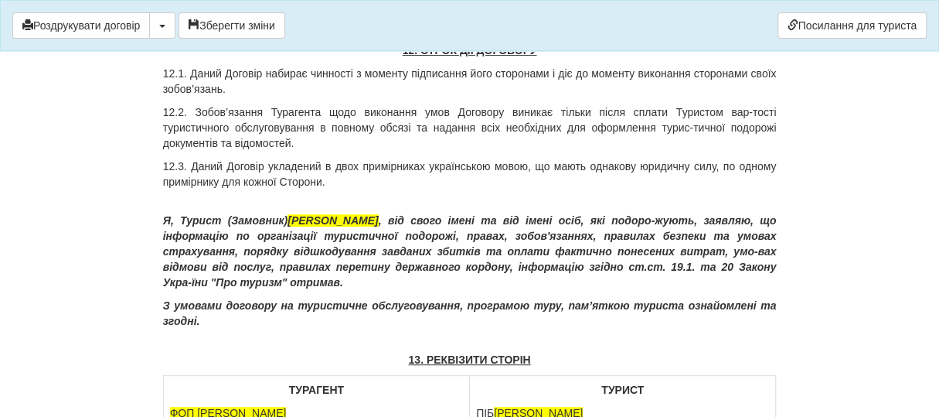
scroll to position [7330, 0]
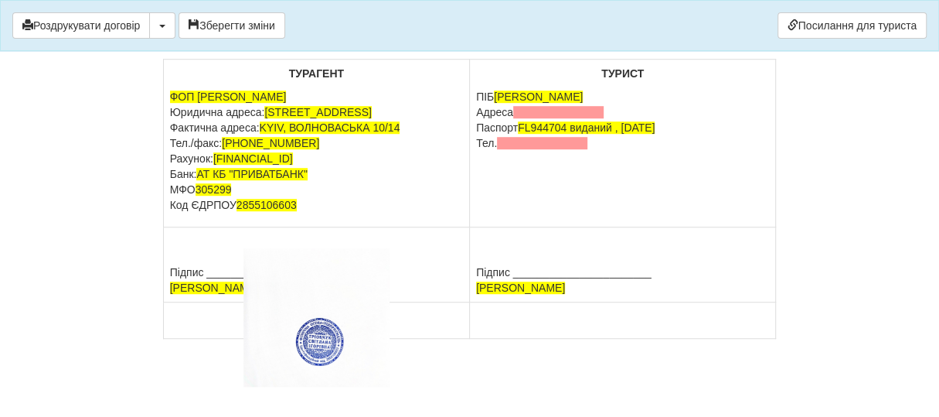
drag, startPoint x: 478, startPoint y: 94, endPoint x: 474, endPoint y: 131, distance: 37.3
click at [477, 94] on p "[PERSON_NAME] OLEKSANDR [GEOGRAPHIC_DATA] Паспорт [PASSPORT] виданий , [DATE] Т…" at bounding box center [622, 120] width 293 height 62
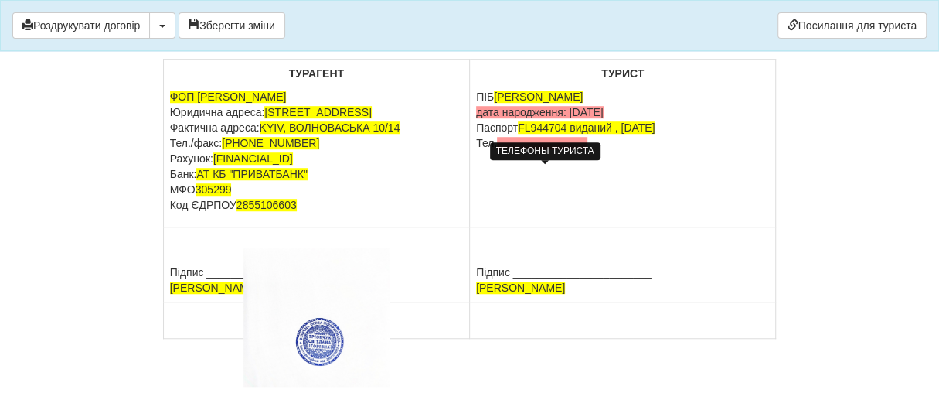
click at [513, 137] on span at bounding box center [542, 143] width 90 height 12
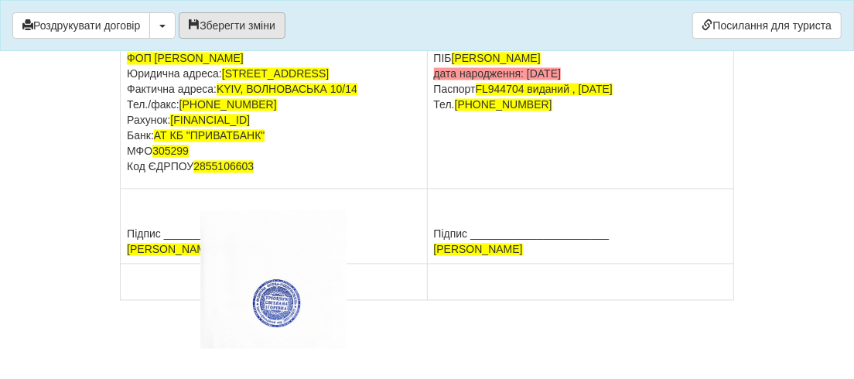
click at [224, 21] on button "Зберегти зміни" at bounding box center [232, 25] width 107 height 26
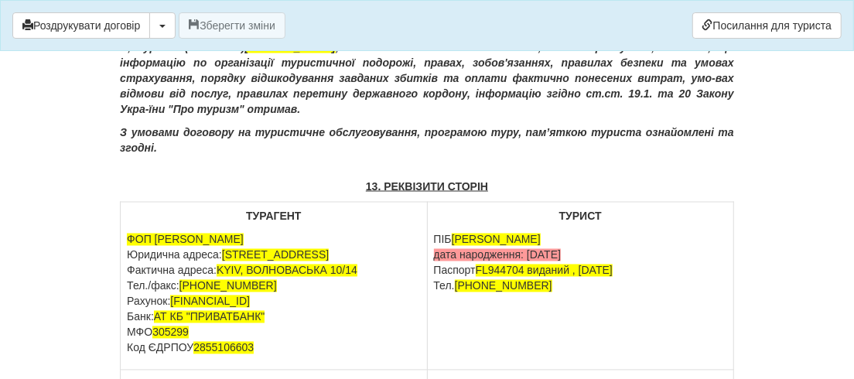
scroll to position [6946, 0]
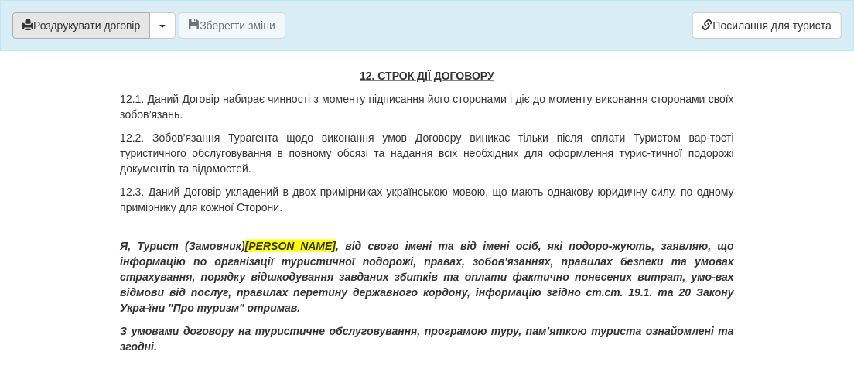
click at [87, 25] on button "Роздрукувати договір" at bounding box center [81, 25] width 138 height 26
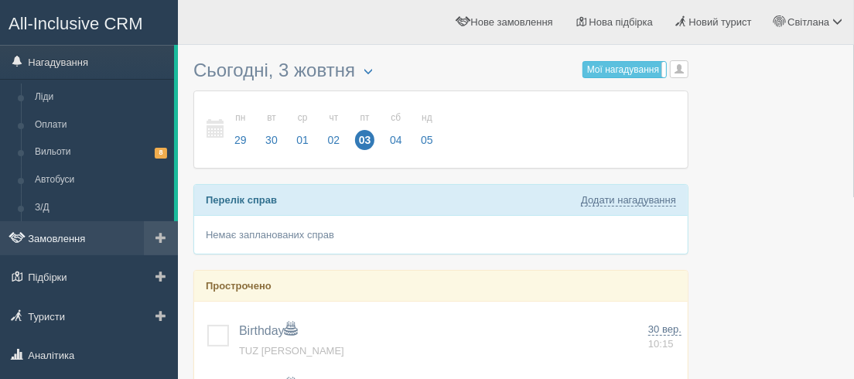
click at [63, 233] on link "Замовлення" at bounding box center [89, 238] width 178 height 34
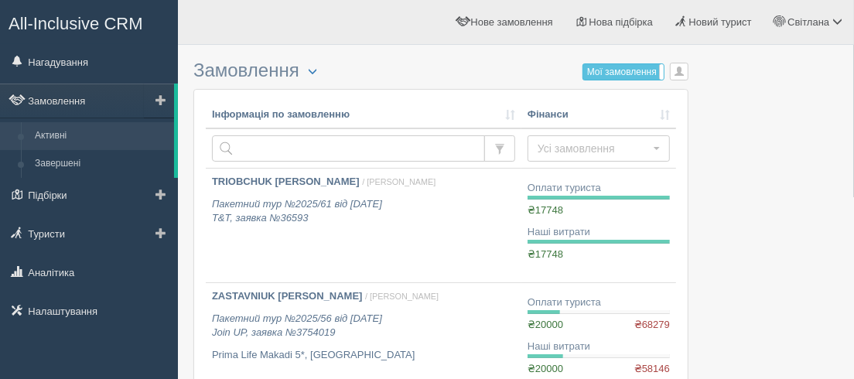
click at [60, 139] on link "Активні" at bounding box center [101, 136] width 146 height 28
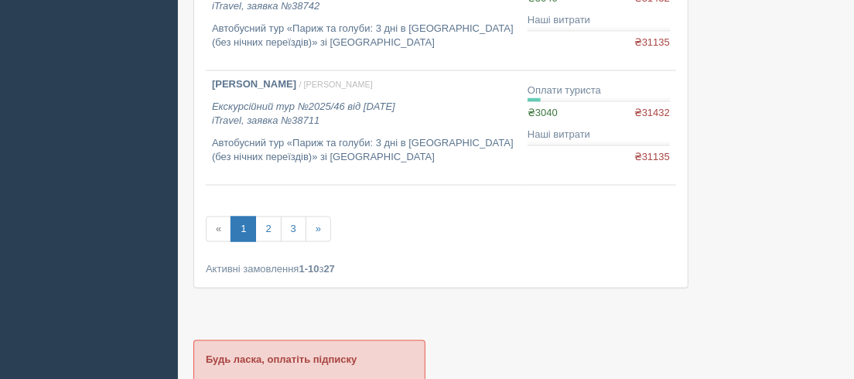
scroll to position [1195, 0]
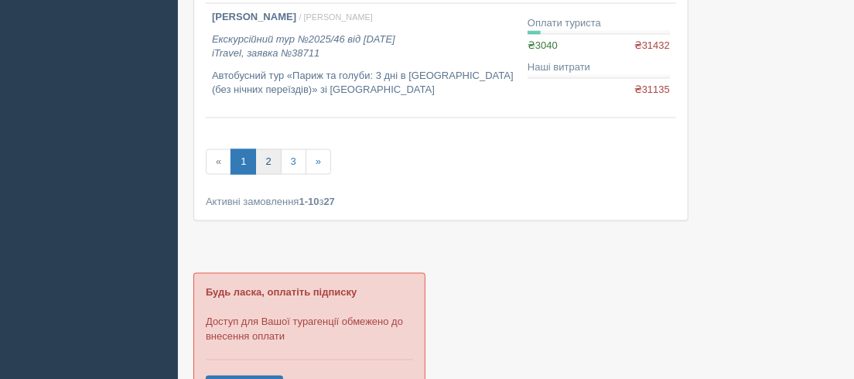
click at [263, 157] on link "2" at bounding box center [268, 162] width 26 height 26
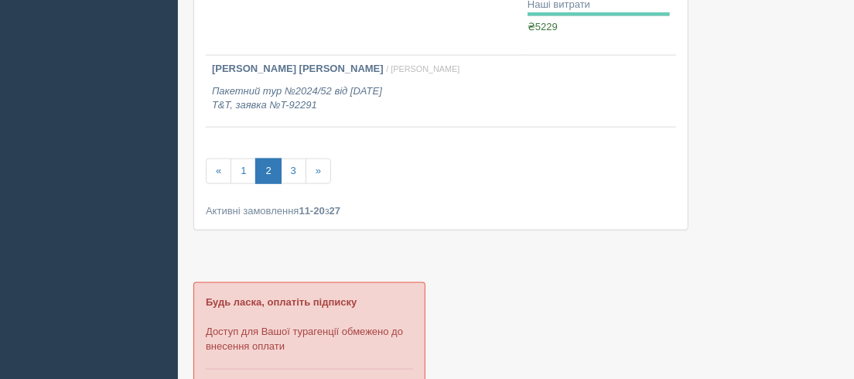
scroll to position [1054, 0]
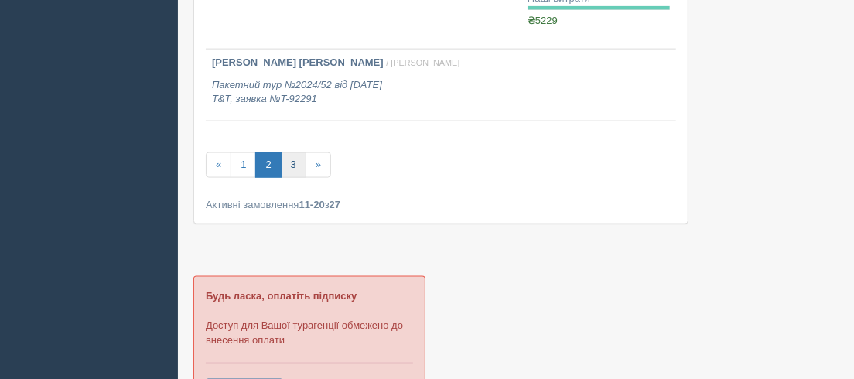
click at [294, 162] on link "3" at bounding box center [294, 165] width 26 height 26
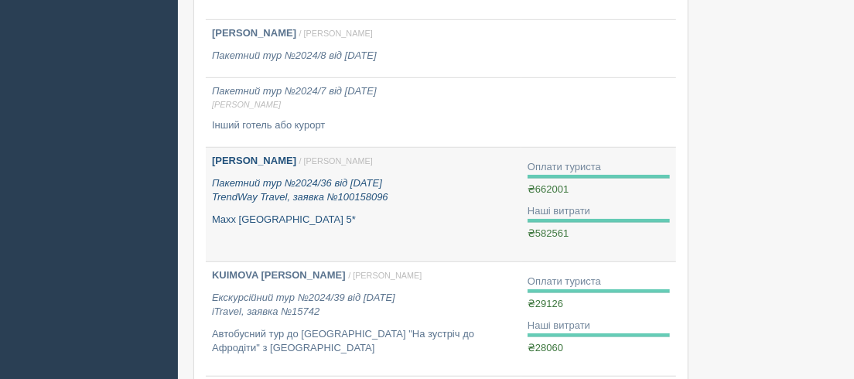
scroll to position [773, 0]
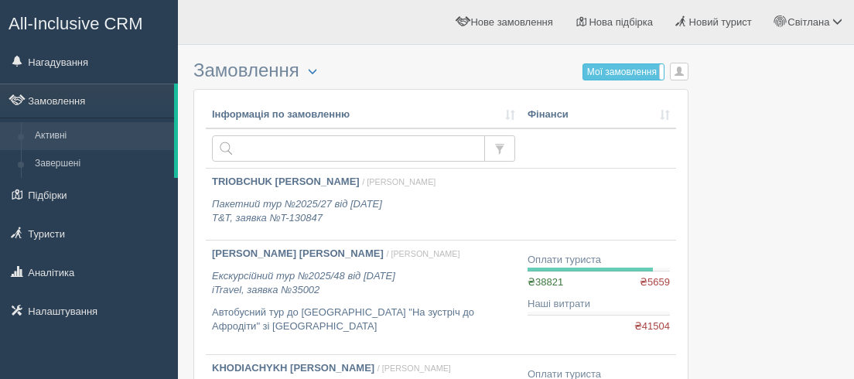
scroll to position [1054, 0]
